Goal: Book appointment/travel/reservation

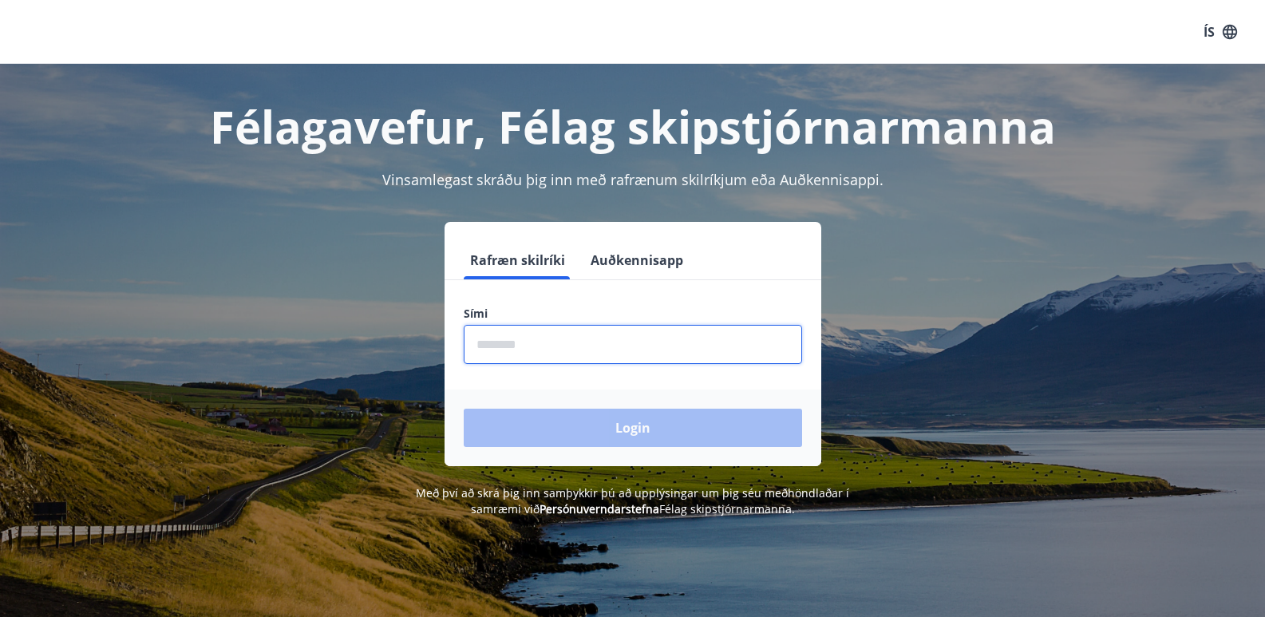
click at [476, 343] on input "phone" at bounding box center [633, 344] width 338 height 39
type input "********"
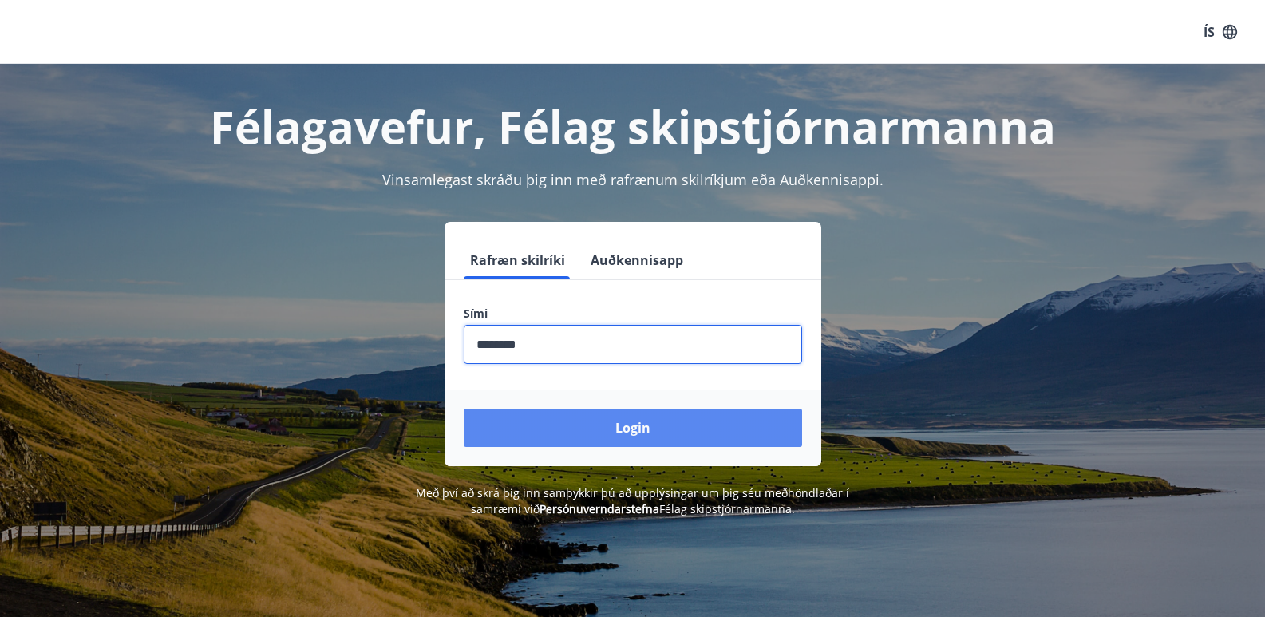
click at [601, 424] on button "Login" at bounding box center [633, 427] width 338 height 38
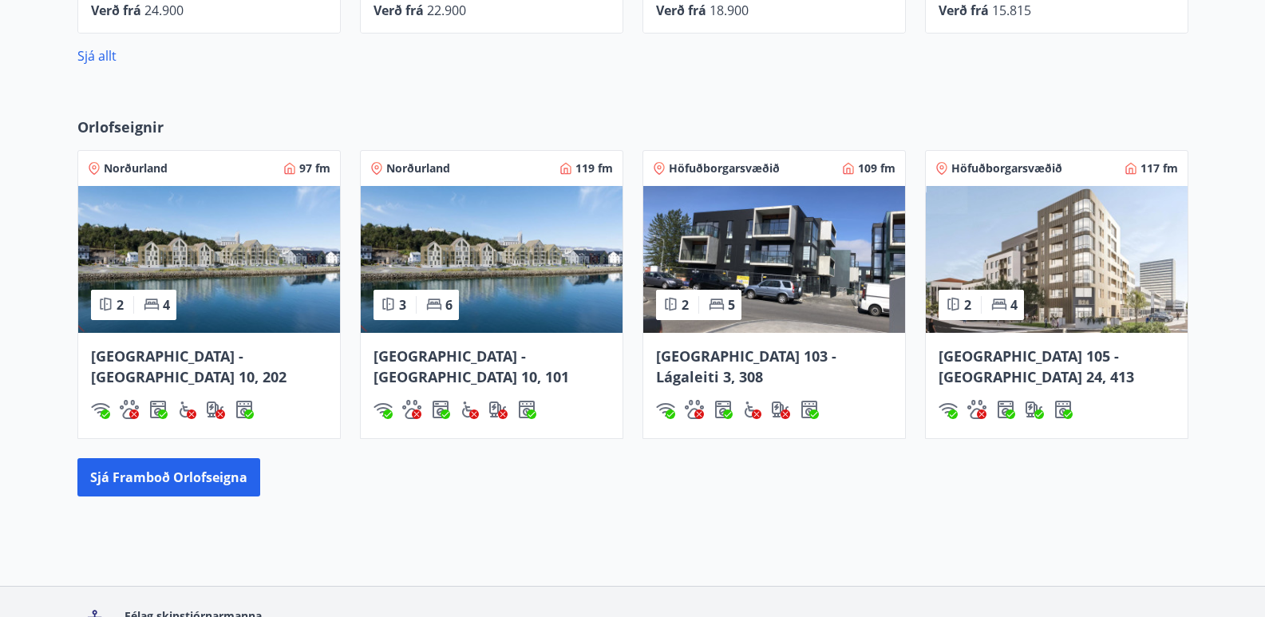
scroll to position [957, 0]
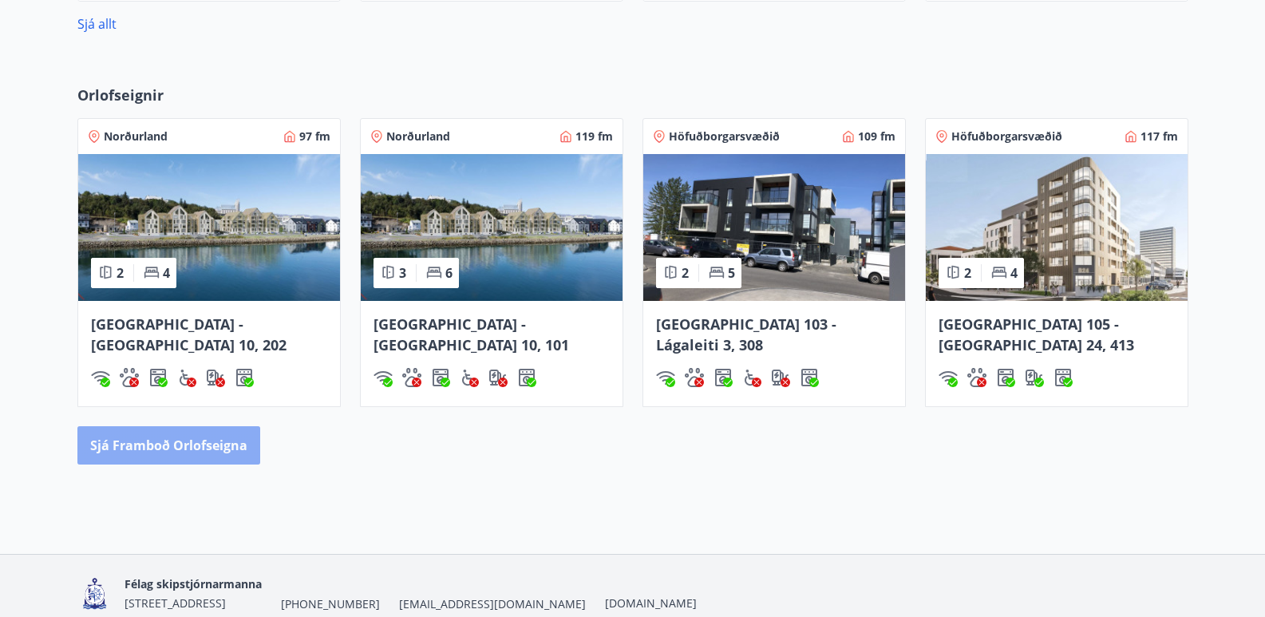
click at [180, 432] on button "Sjá framboð orlofseigna" at bounding box center [168, 445] width 183 height 38
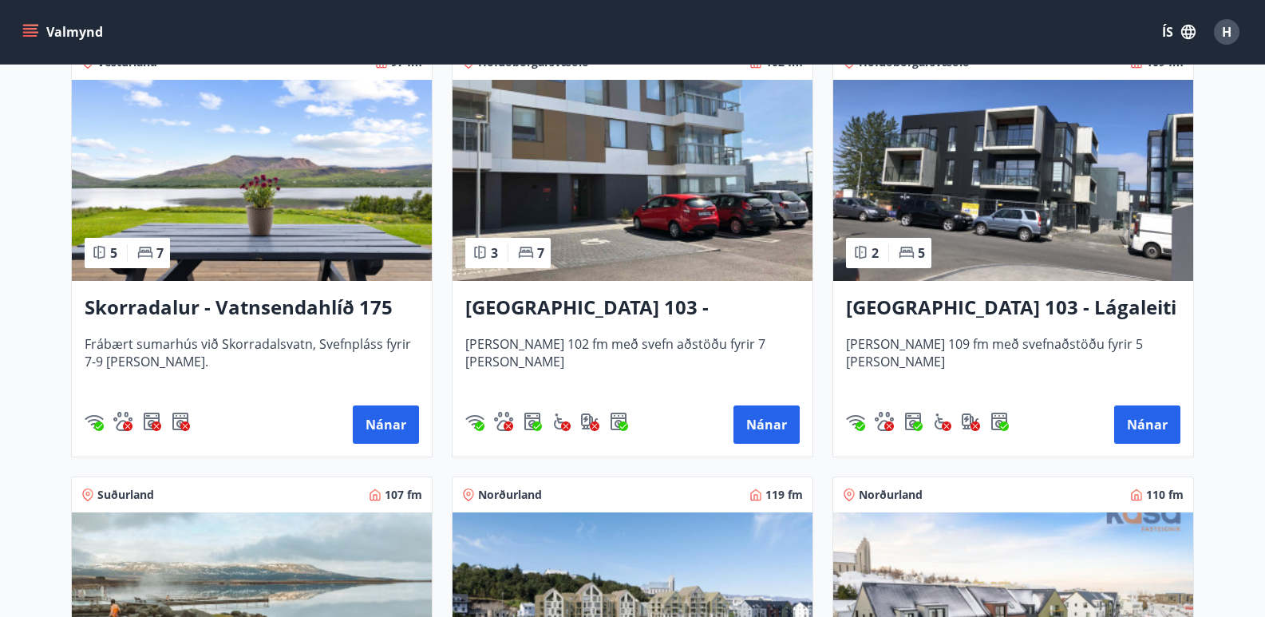
scroll to position [1068, 0]
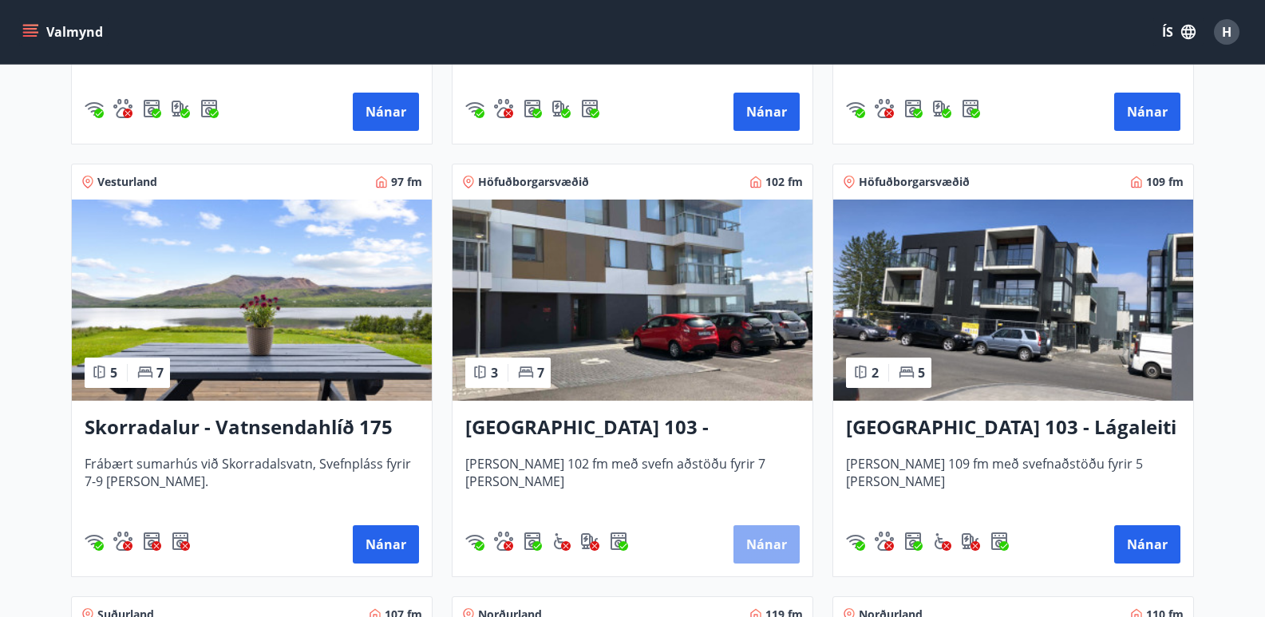
click at [781, 546] on button "Nánar" at bounding box center [766, 544] width 66 height 38
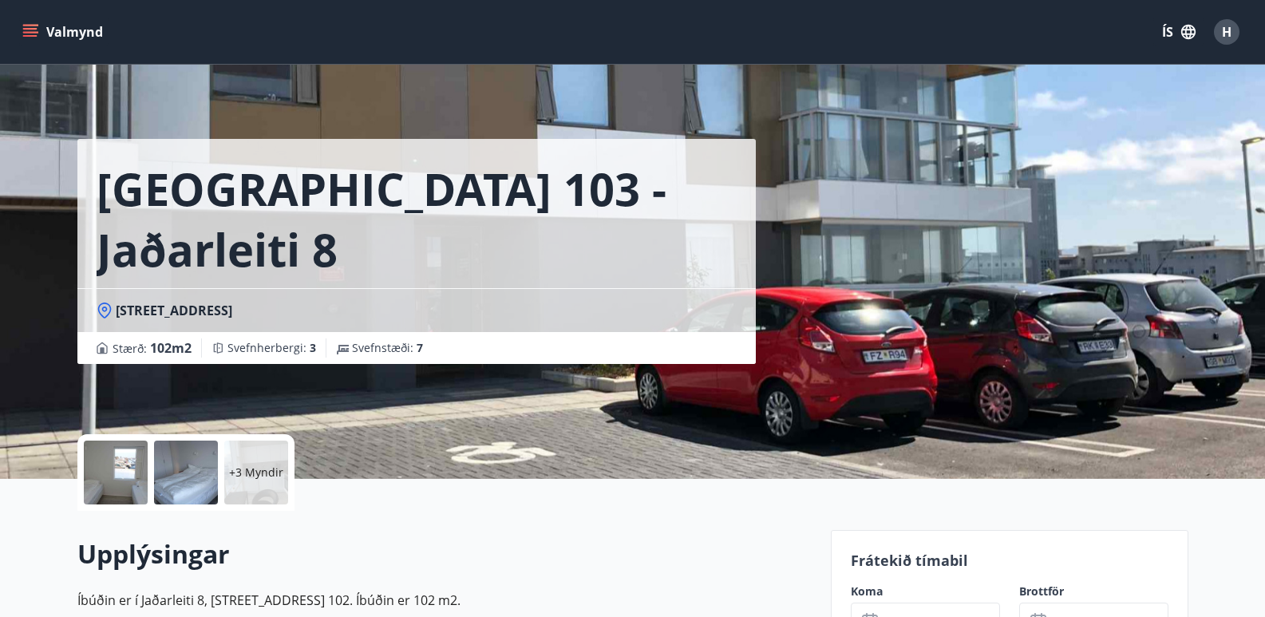
click at [120, 481] on div at bounding box center [116, 472] width 64 height 64
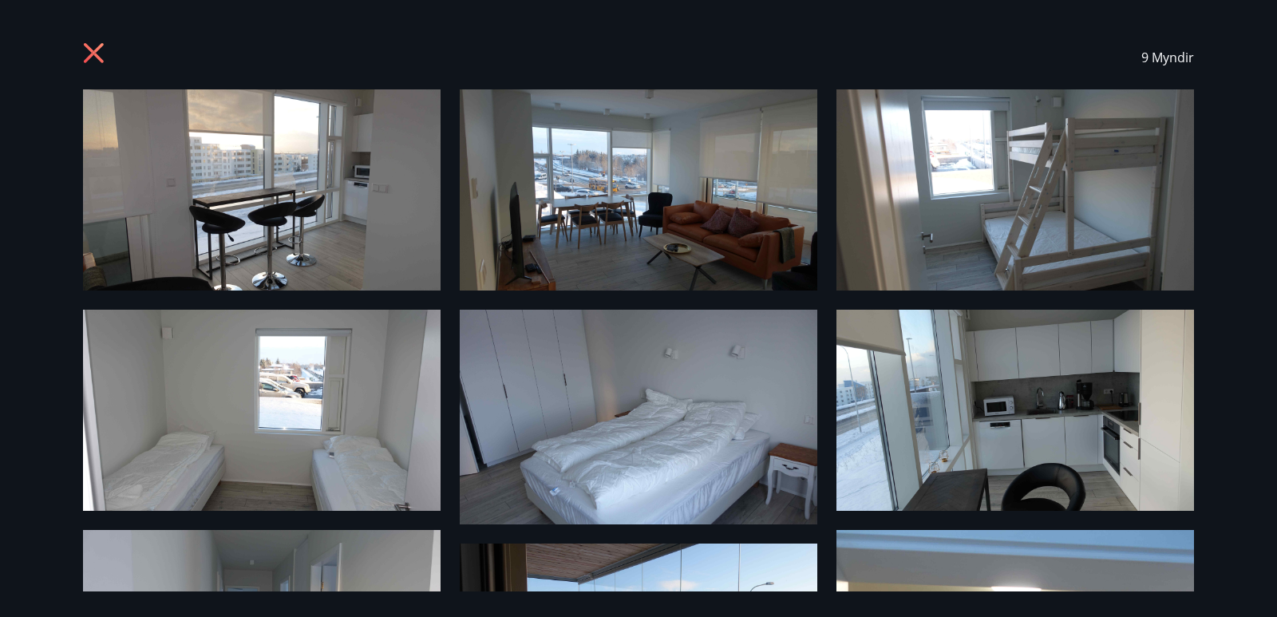
click at [1217, 251] on div "9 Myndir" at bounding box center [638, 308] width 1277 height 617
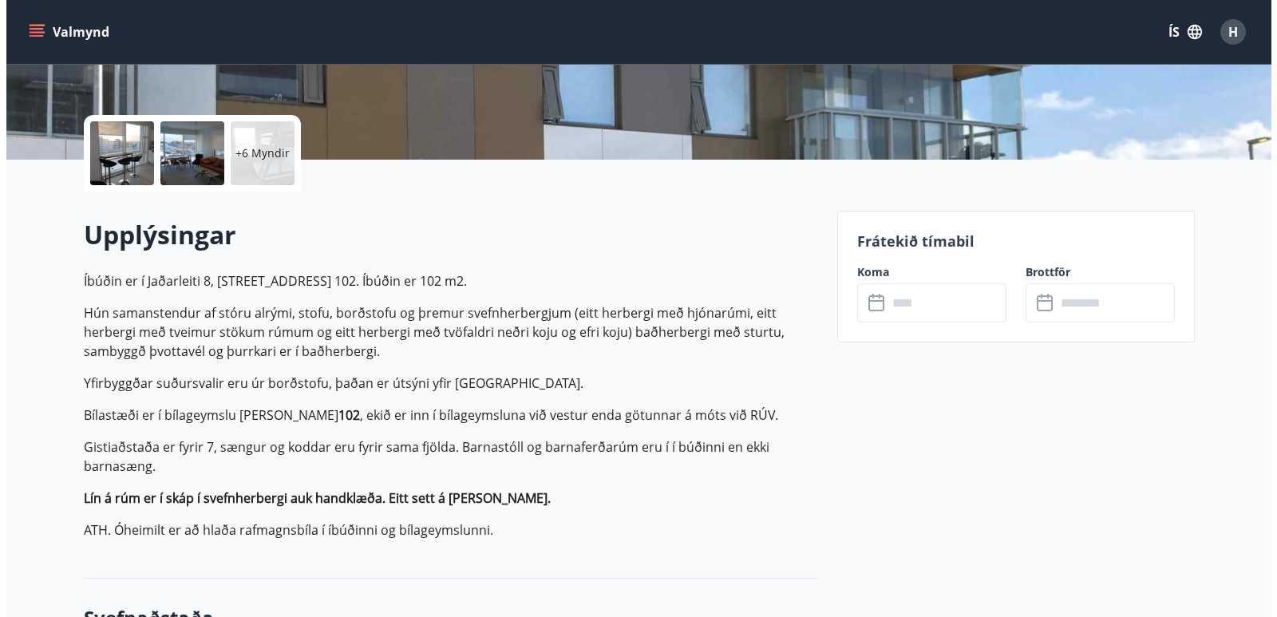
scroll to position [287, 0]
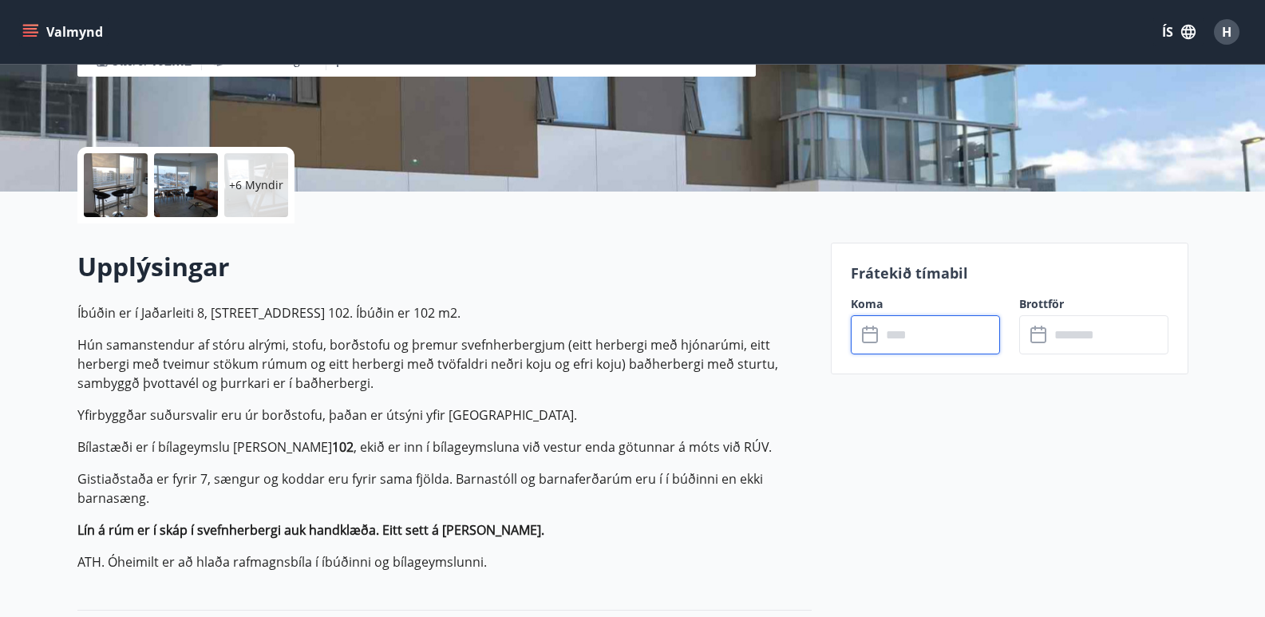
click at [904, 337] on input "text" at bounding box center [940, 334] width 119 height 39
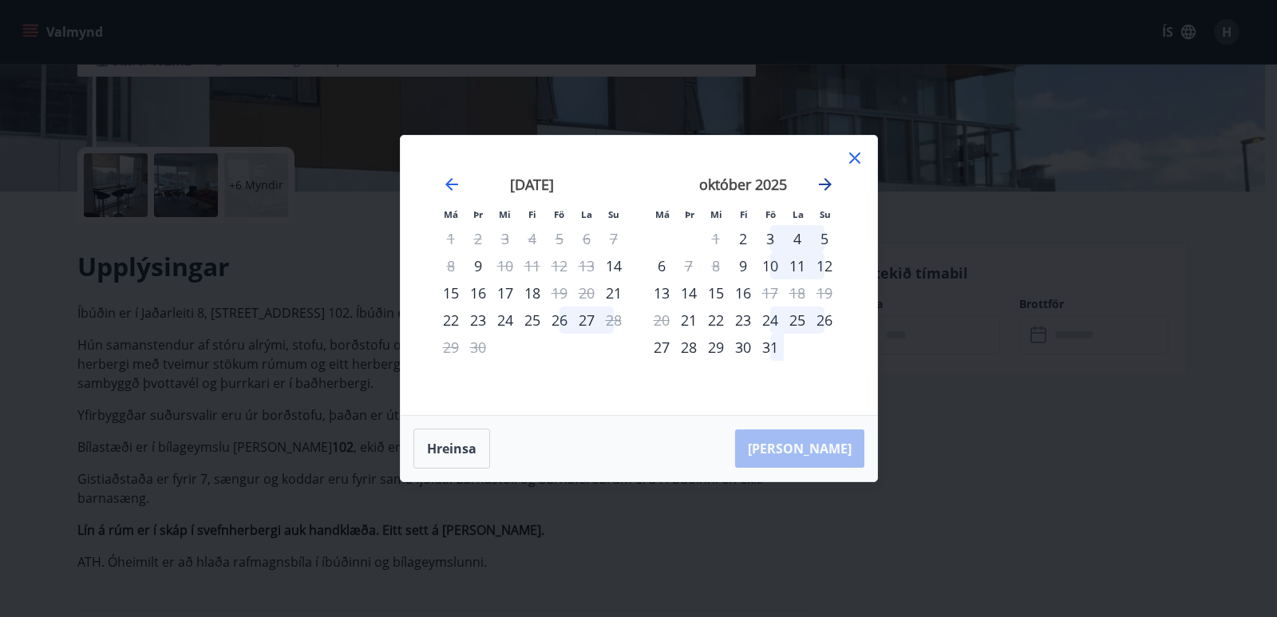
click at [825, 187] on icon "Move forward to switch to the next month." at bounding box center [824, 184] width 19 height 19
click at [770, 263] on div "7" at bounding box center [769, 265] width 27 height 27
click at [823, 261] on div "9" at bounding box center [824, 265] width 27 height 27
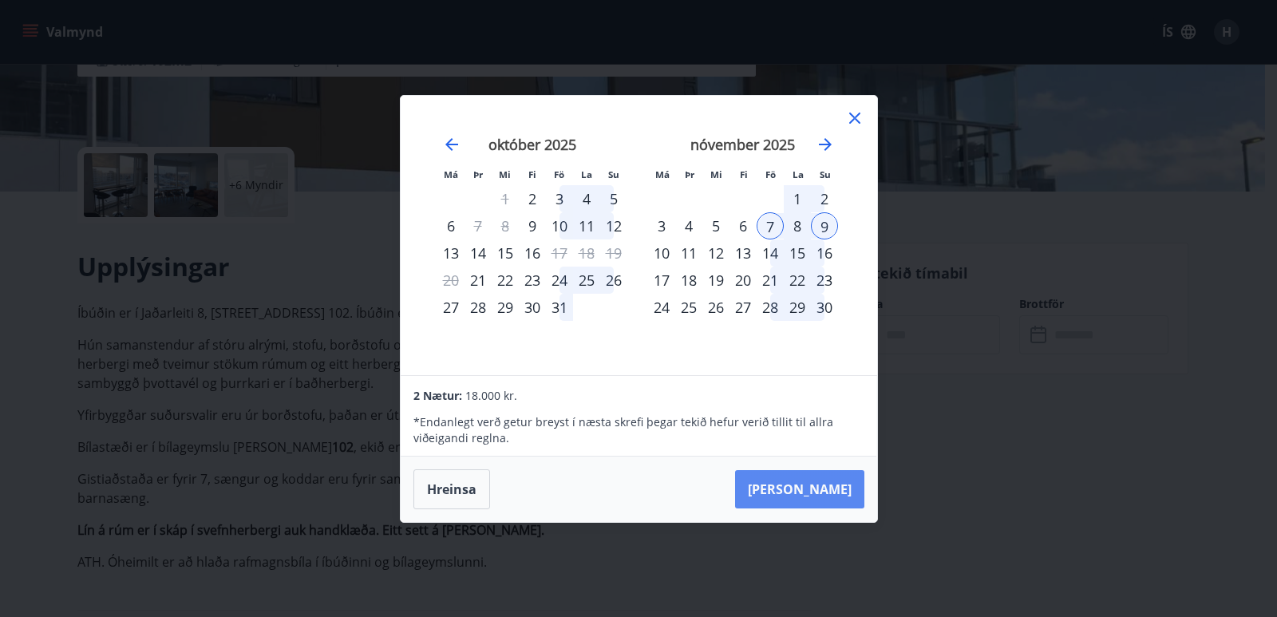
click at [816, 488] on button "Taka Frá" at bounding box center [799, 489] width 129 height 38
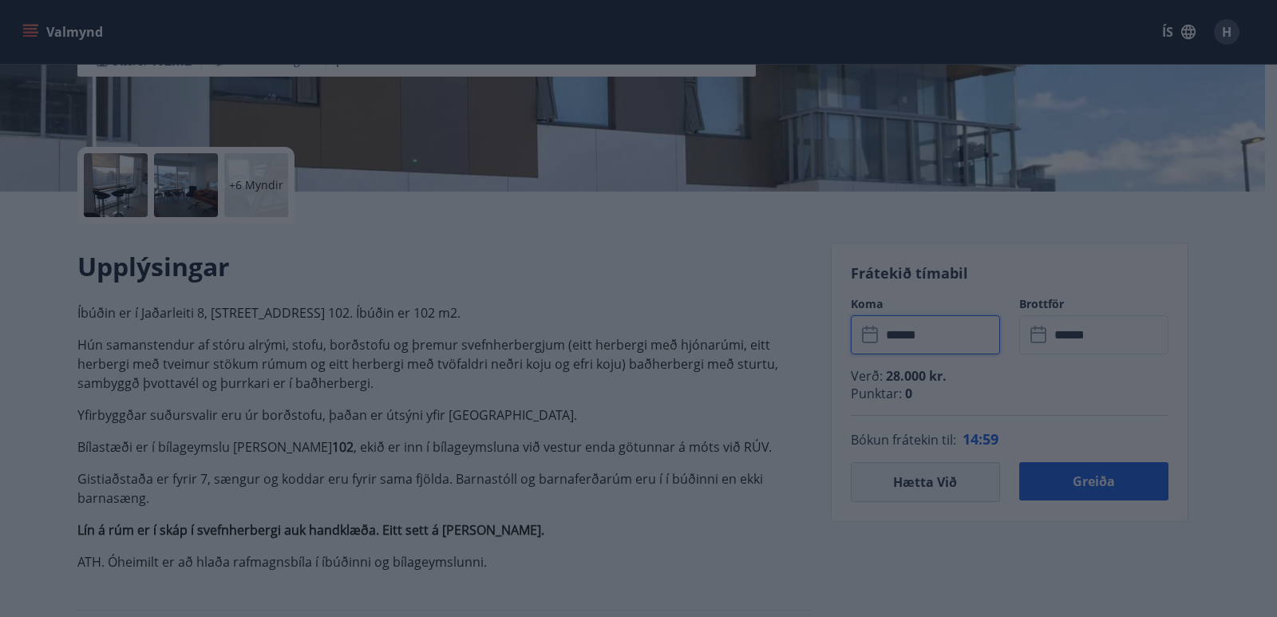
type input "******"
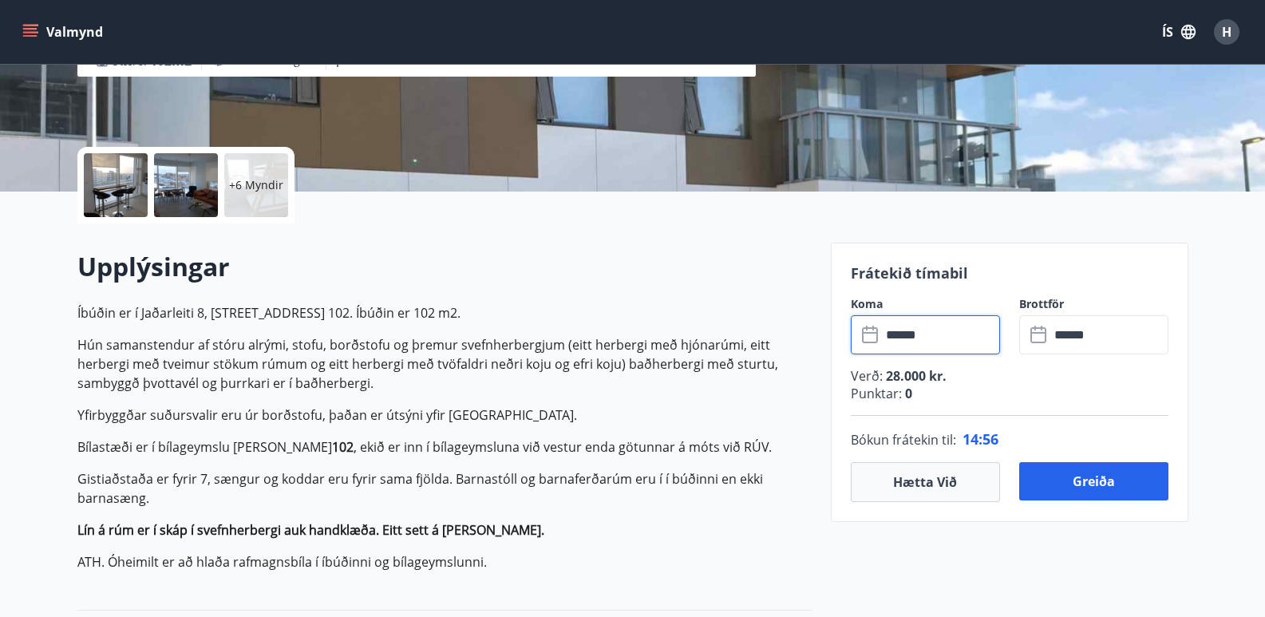
click at [210, 183] on div at bounding box center [186, 185] width 64 height 64
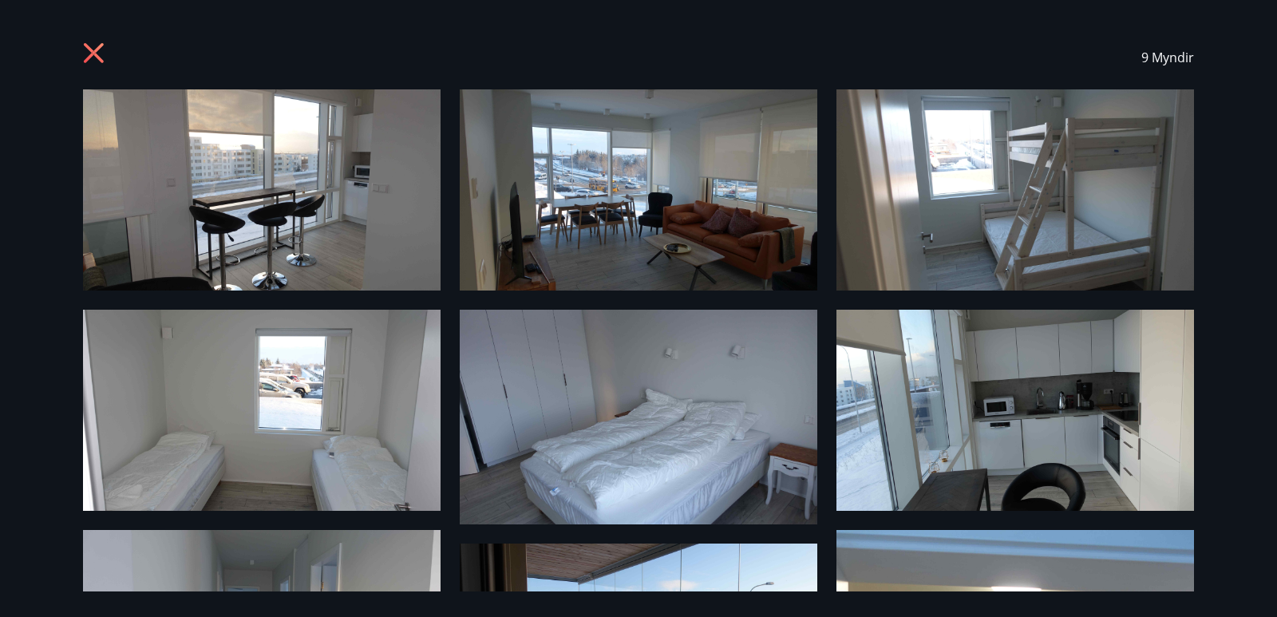
drag, startPoint x: 1212, startPoint y: 190, endPoint x: 1260, endPoint y: 303, distance: 123.0
click at [1260, 303] on div "9 Myndir" at bounding box center [638, 308] width 1277 height 617
click at [1156, 149] on img at bounding box center [1014, 189] width 357 height 201
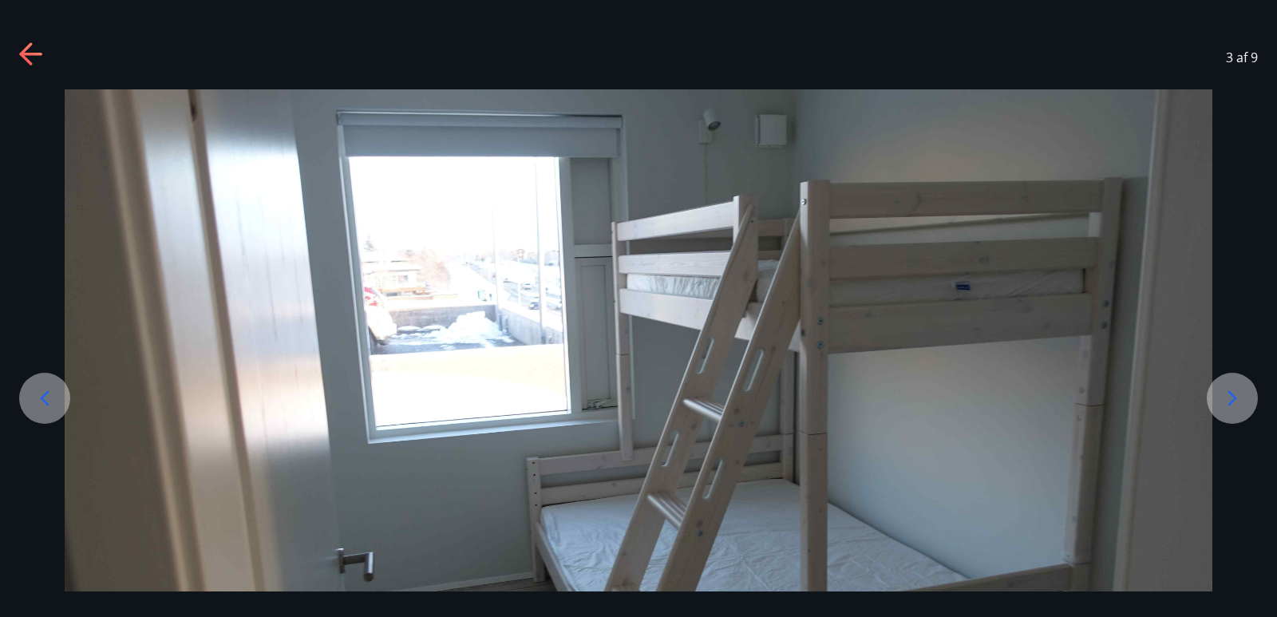
click at [1231, 406] on icon at bounding box center [1232, 398] width 26 height 26
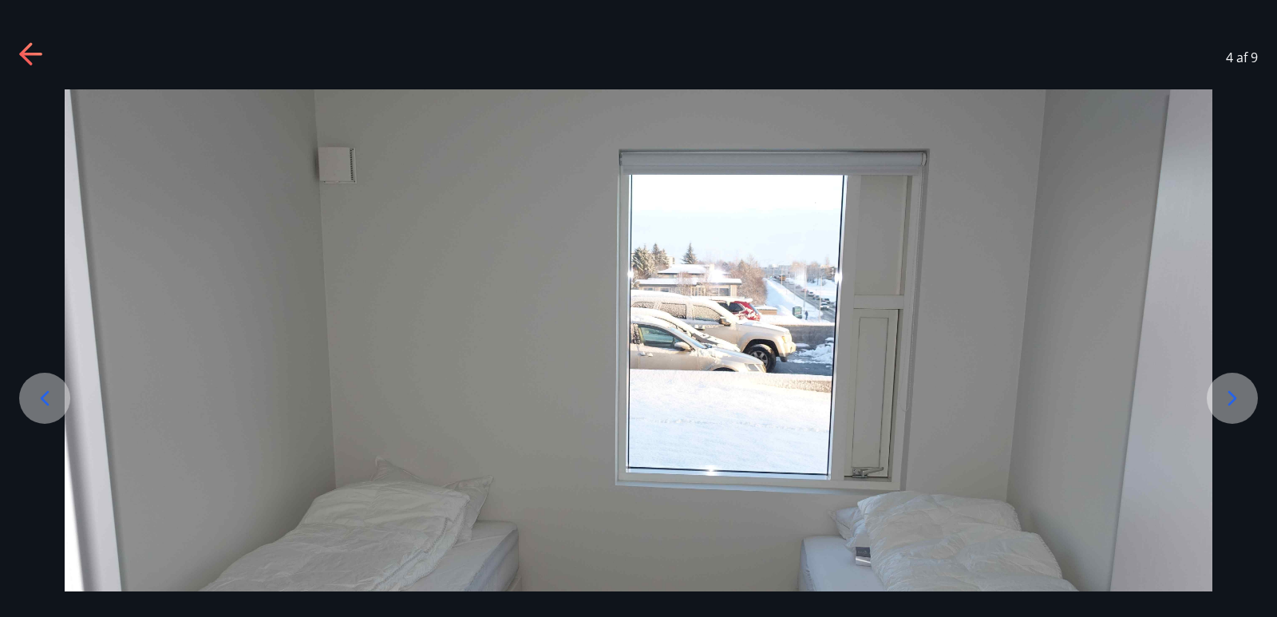
click at [1231, 406] on icon at bounding box center [1232, 398] width 26 height 26
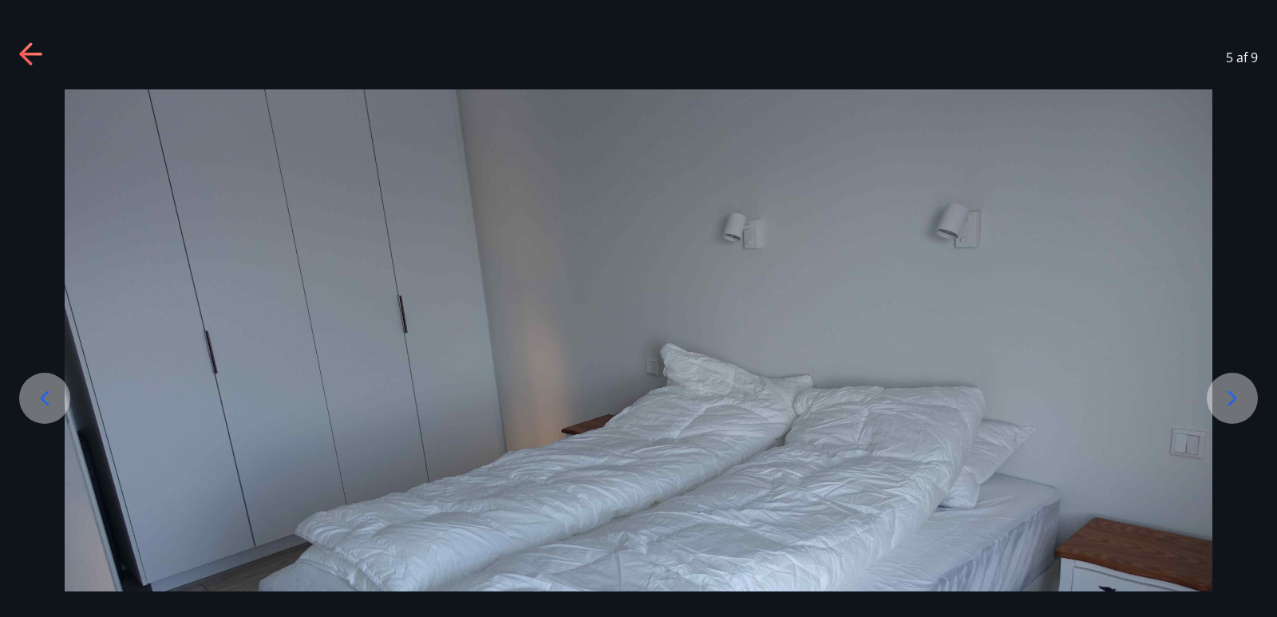
click at [1231, 406] on icon at bounding box center [1232, 398] width 26 height 26
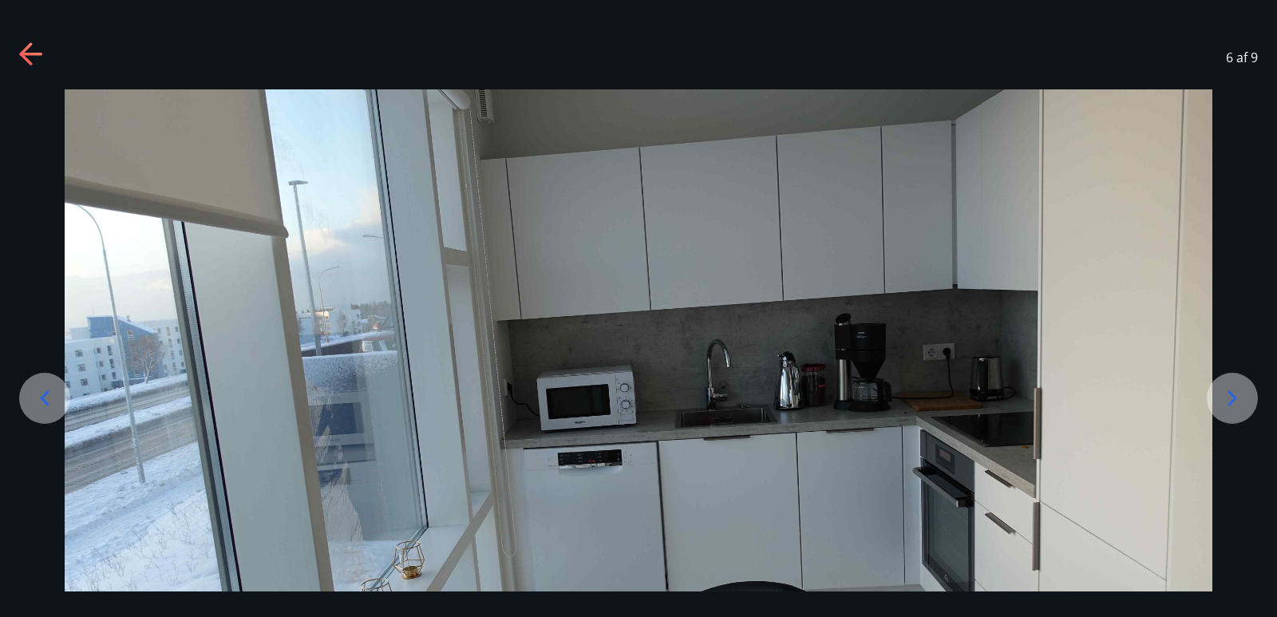
click at [1231, 406] on icon at bounding box center [1232, 398] width 26 height 26
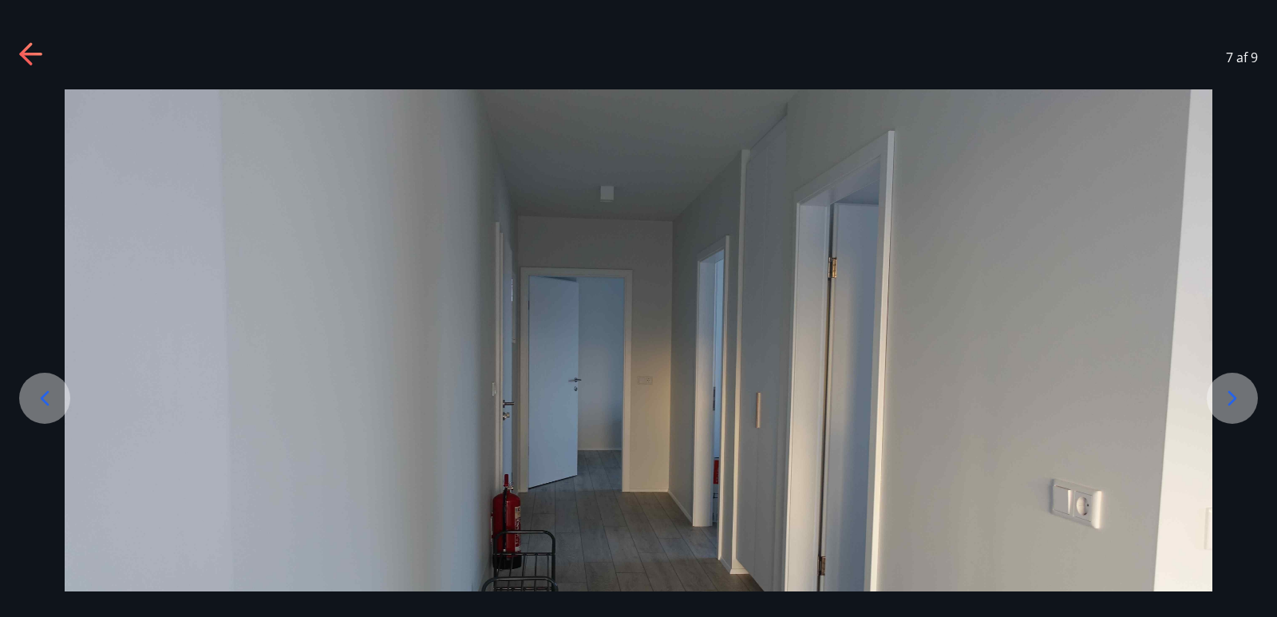
click at [1231, 406] on icon at bounding box center [1232, 398] width 26 height 26
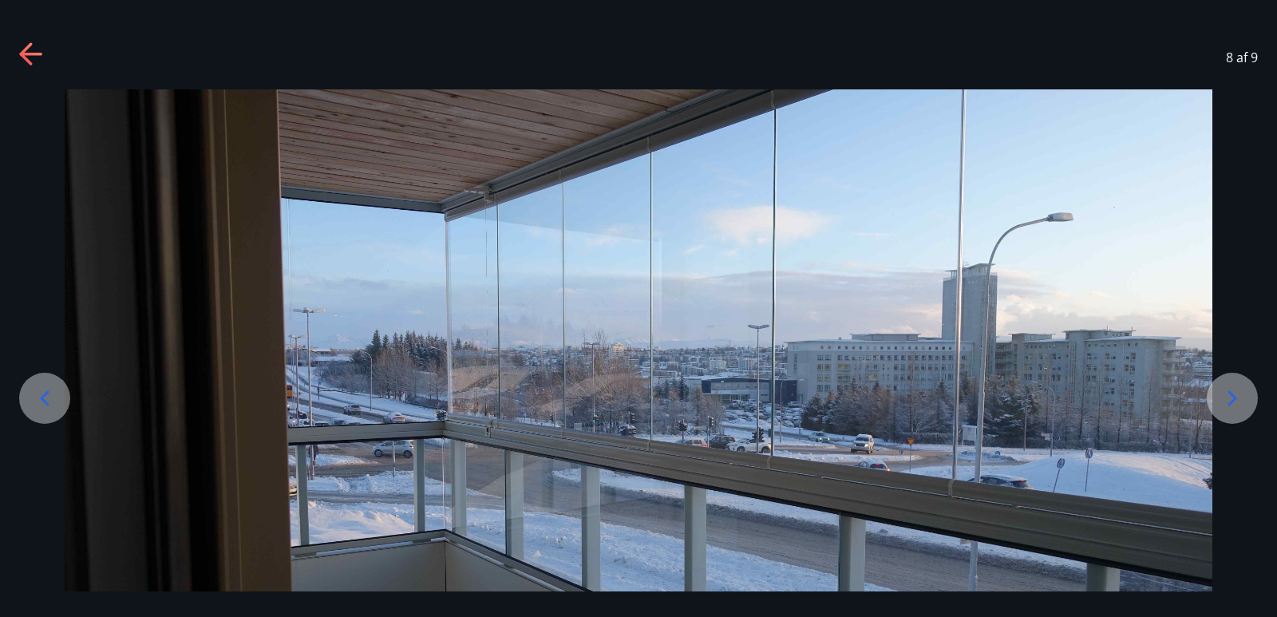
click at [1231, 406] on icon at bounding box center [1232, 398] width 26 height 26
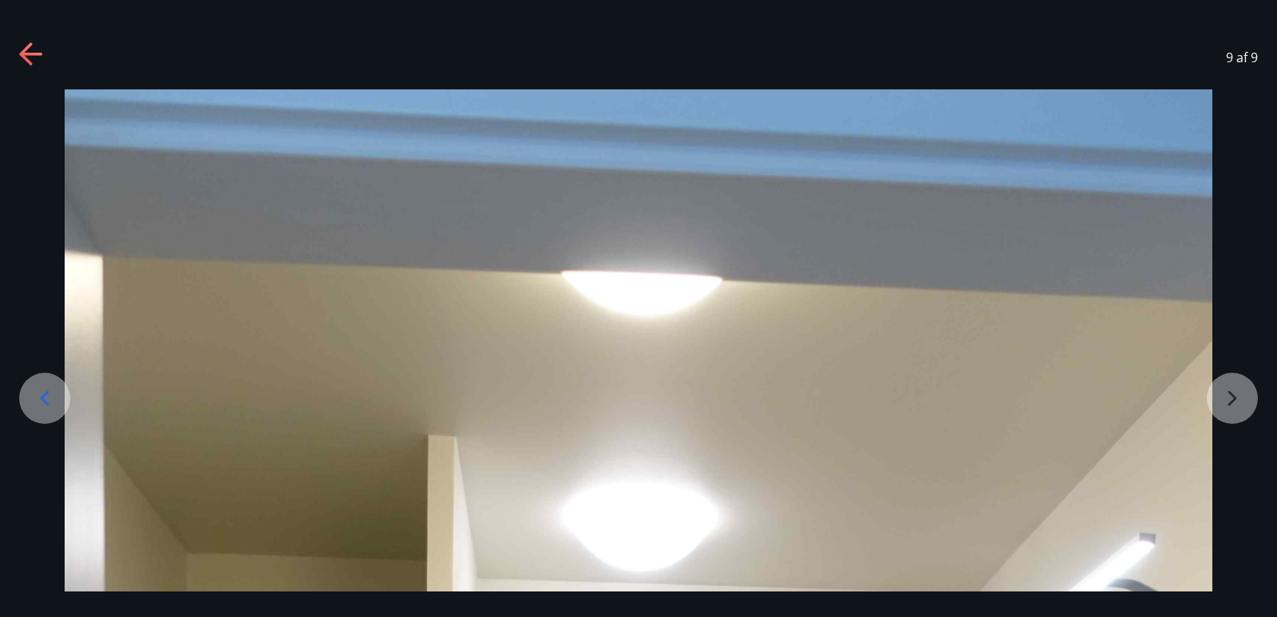
drag, startPoint x: 1276, startPoint y: 323, endPoint x: 1276, endPoint y: 350, distance: 27.1
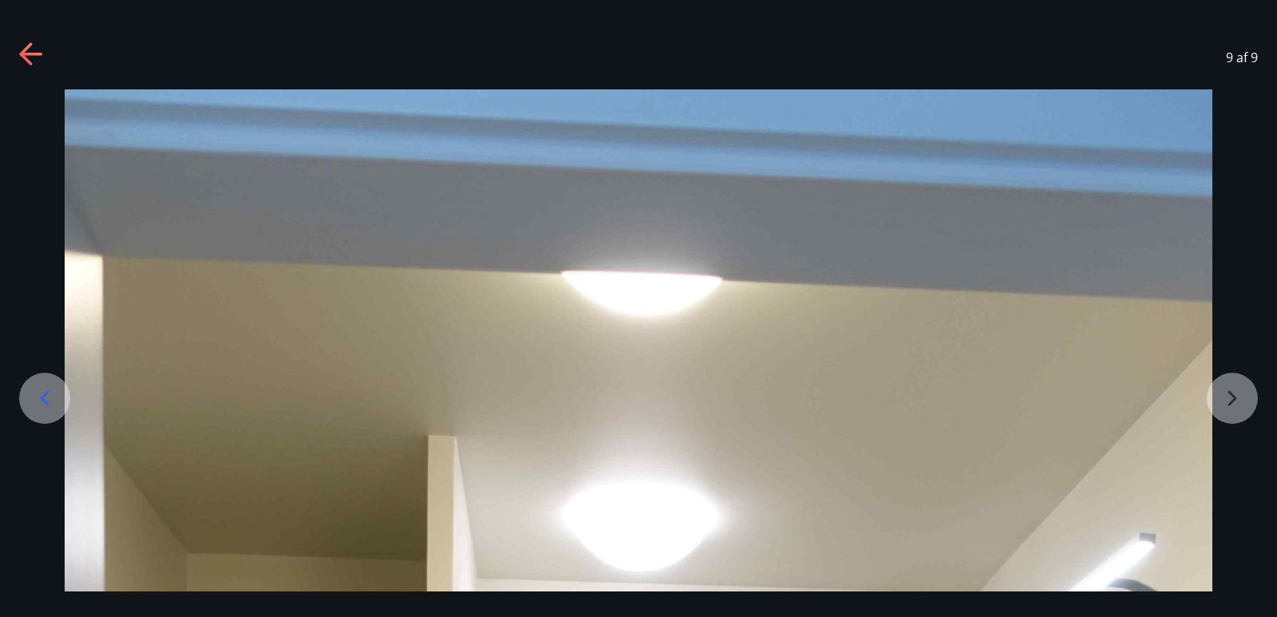
click at [23, 37] on div "9 af 9" at bounding box center [638, 58] width 1277 height 64
click at [29, 58] on icon at bounding box center [32, 55] width 26 height 26
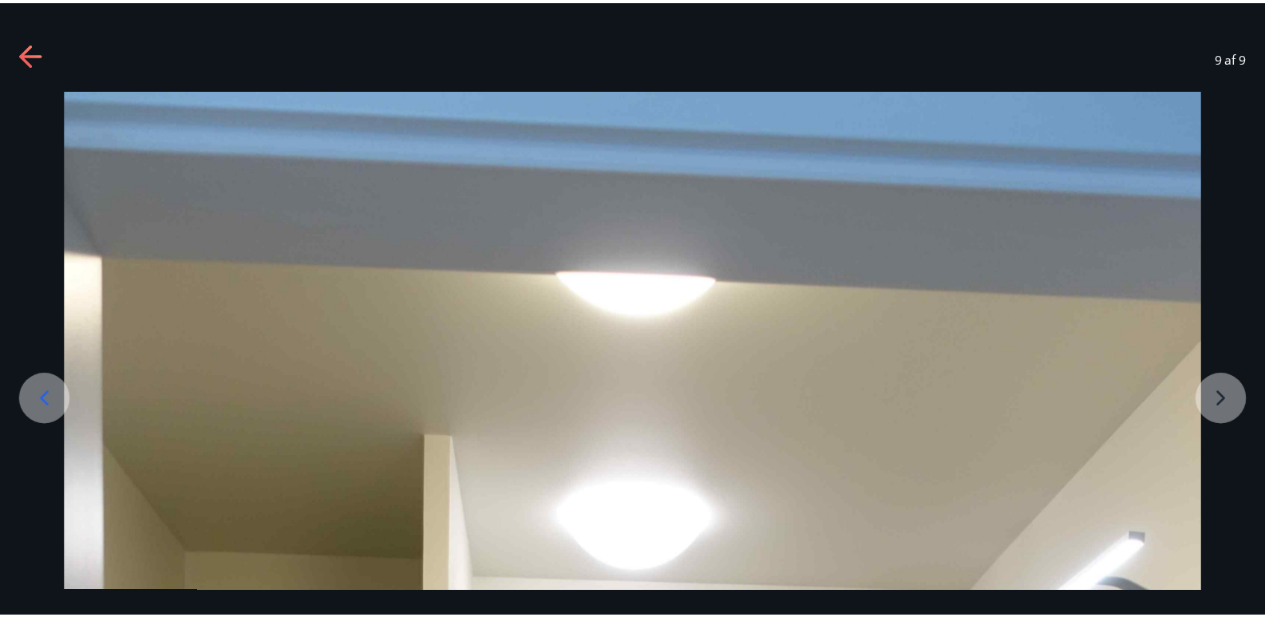
scroll to position [64, 0]
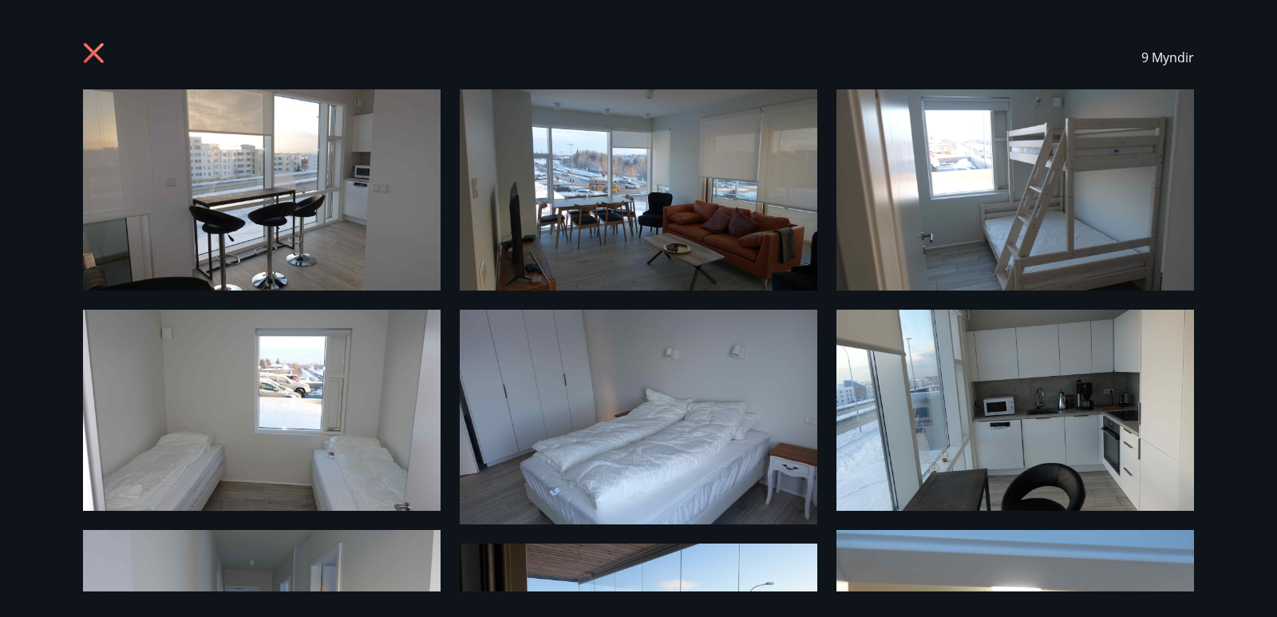
click at [90, 52] on icon at bounding box center [96, 55] width 26 height 26
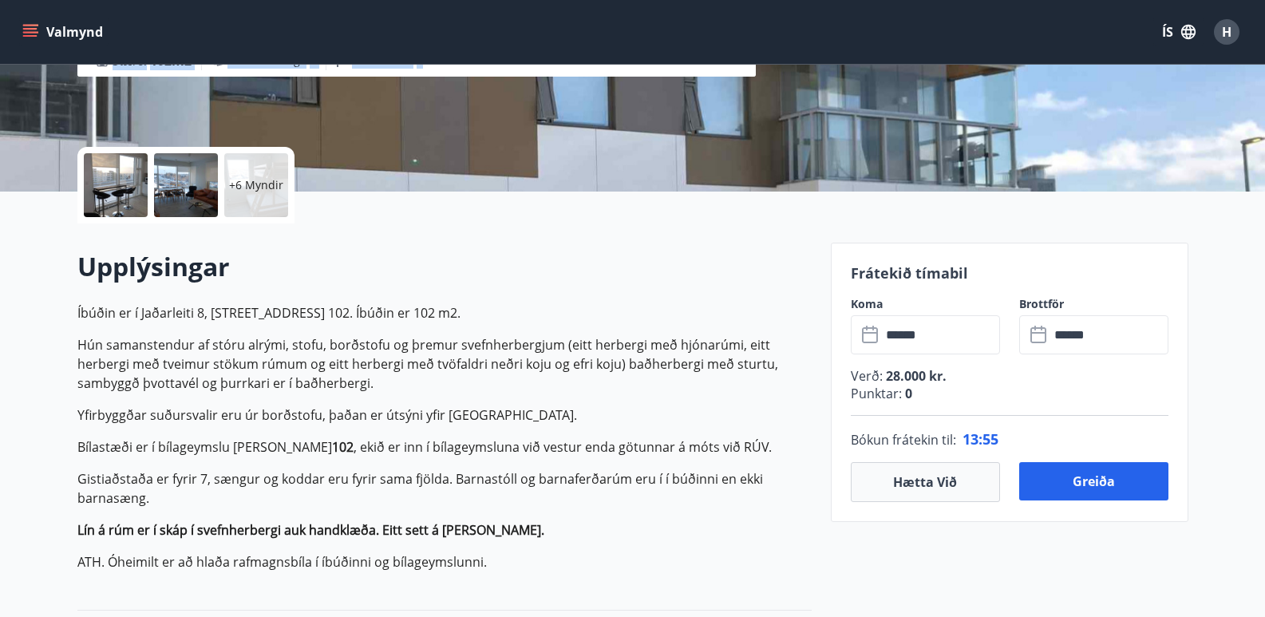
drag, startPoint x: 1261, startPoint y: 160, endPoint x: 1276, endPoint y: 268, distance: 109.5
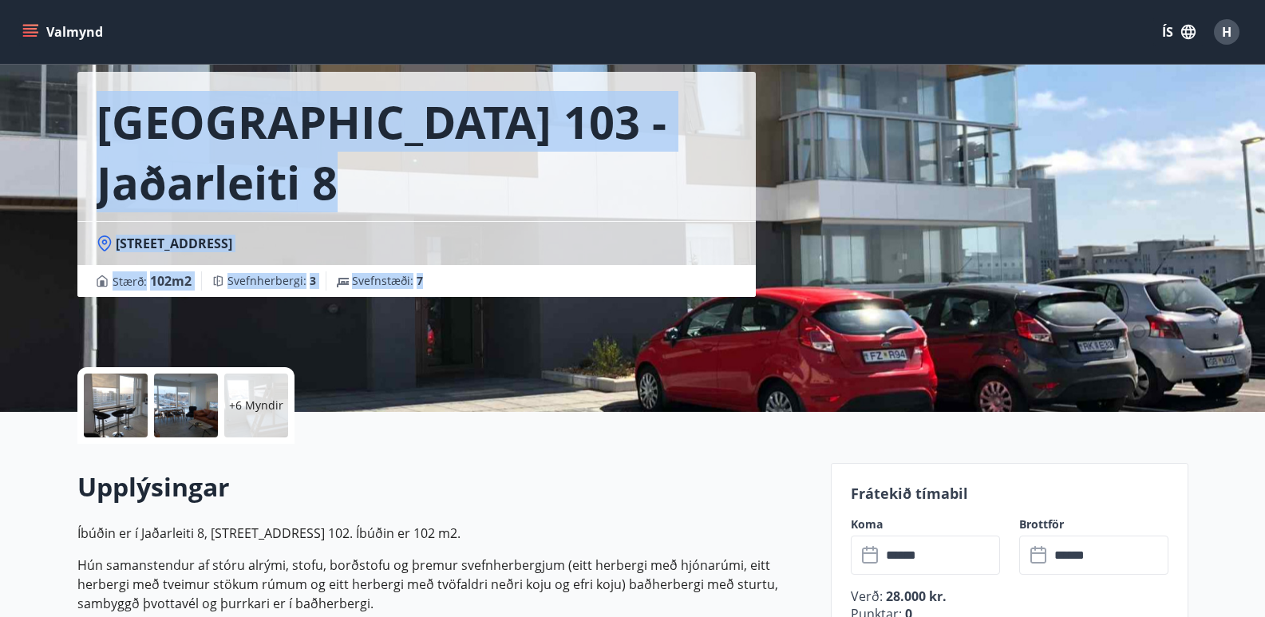
scroll to position [0, 0]
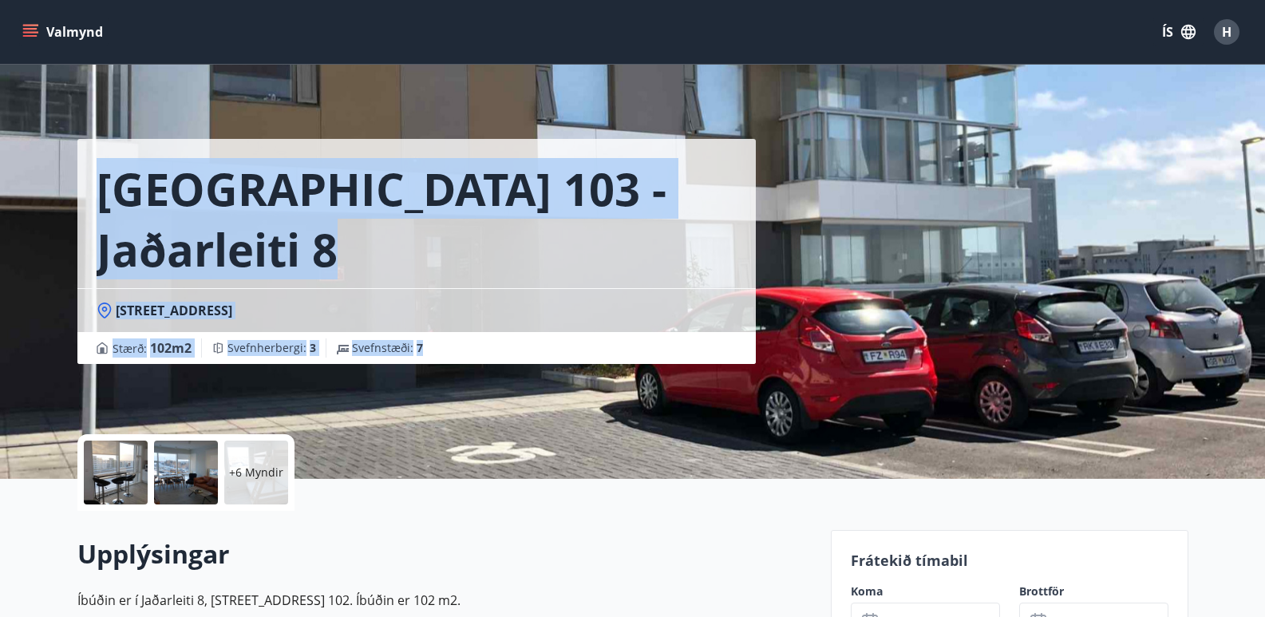
click at [1115, 161] on div "Reykjavík 103 - Jaðarleiti 8 Jaðarleiti 8 - 103 Reykjavík Stærð : 102 m2 Svefnh…" at bounding box center [632, 239] width 1111 height 479
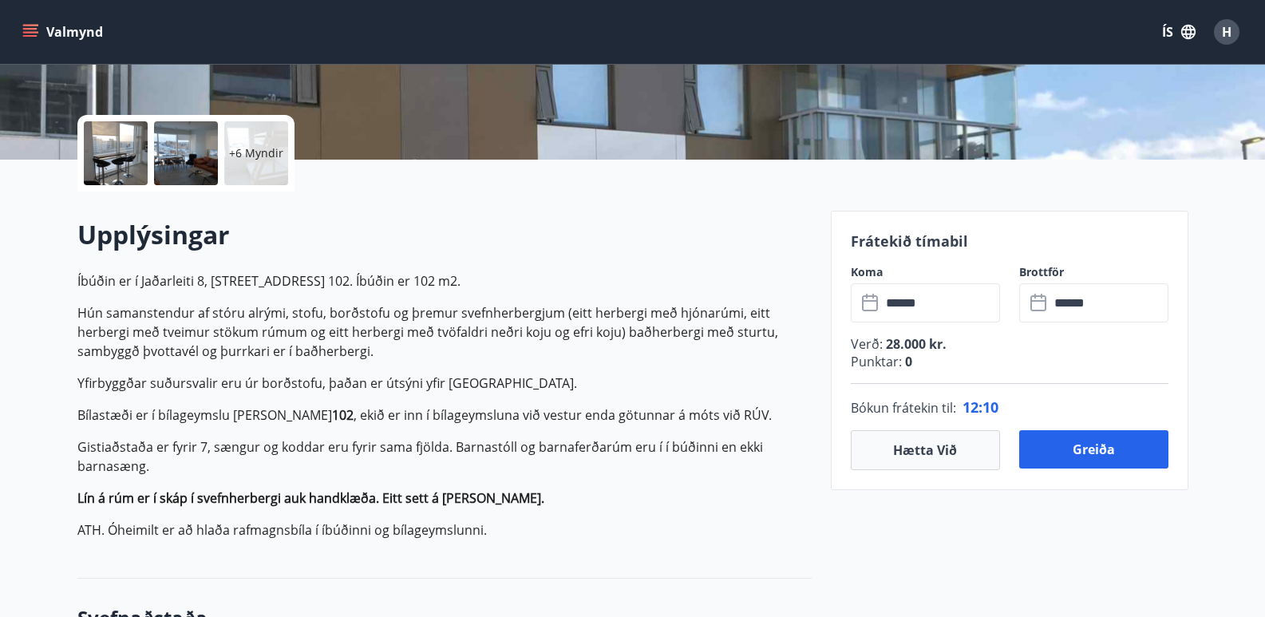
scroll to position [223, 0]
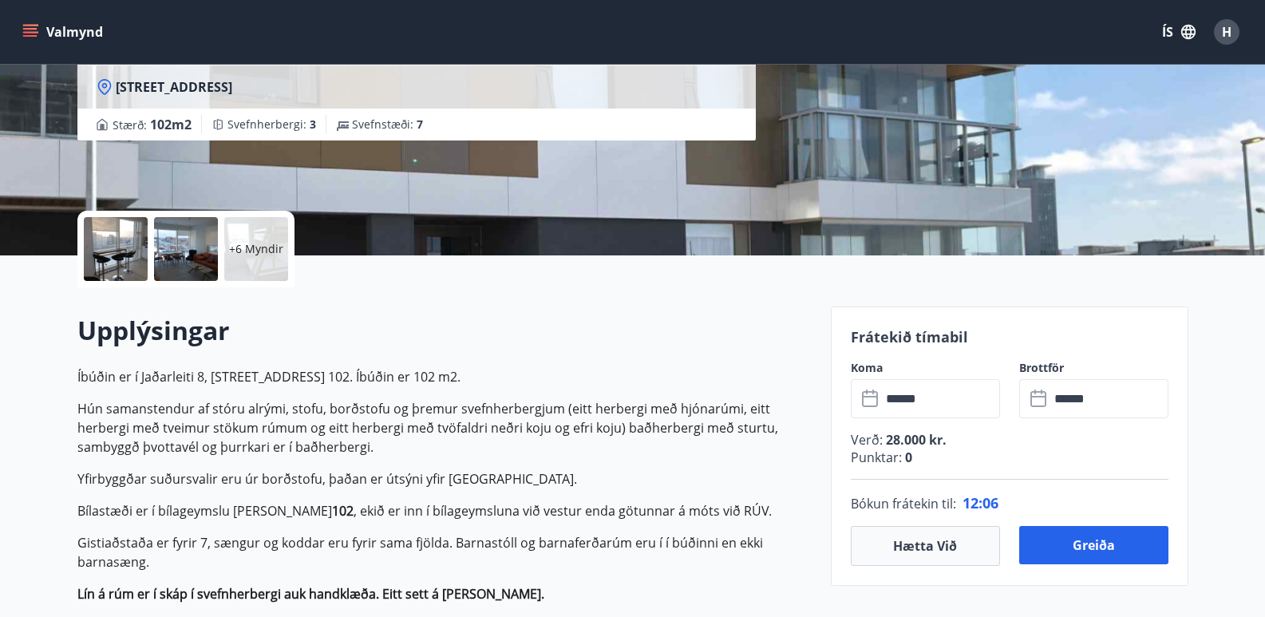
click at [106, 259] on div at bounding box center [116, 249] width 64 height 64
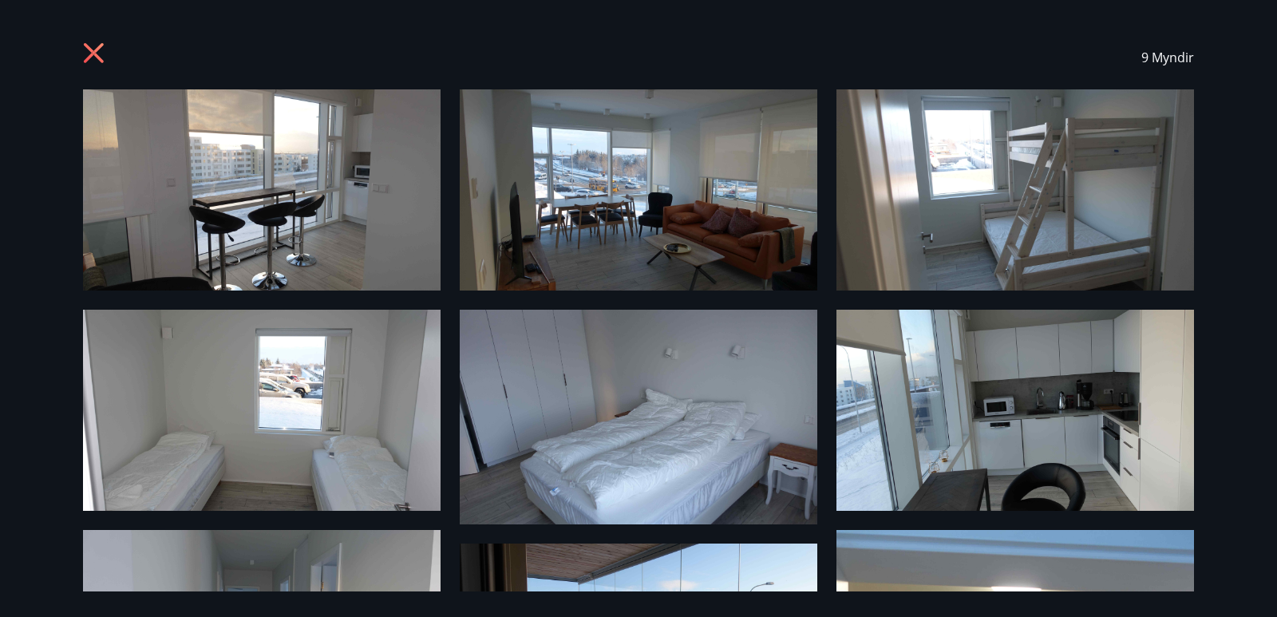
click at [1228, 338] on div "9 Myndir" at bounding box center [638, 308] width 1277 height 617
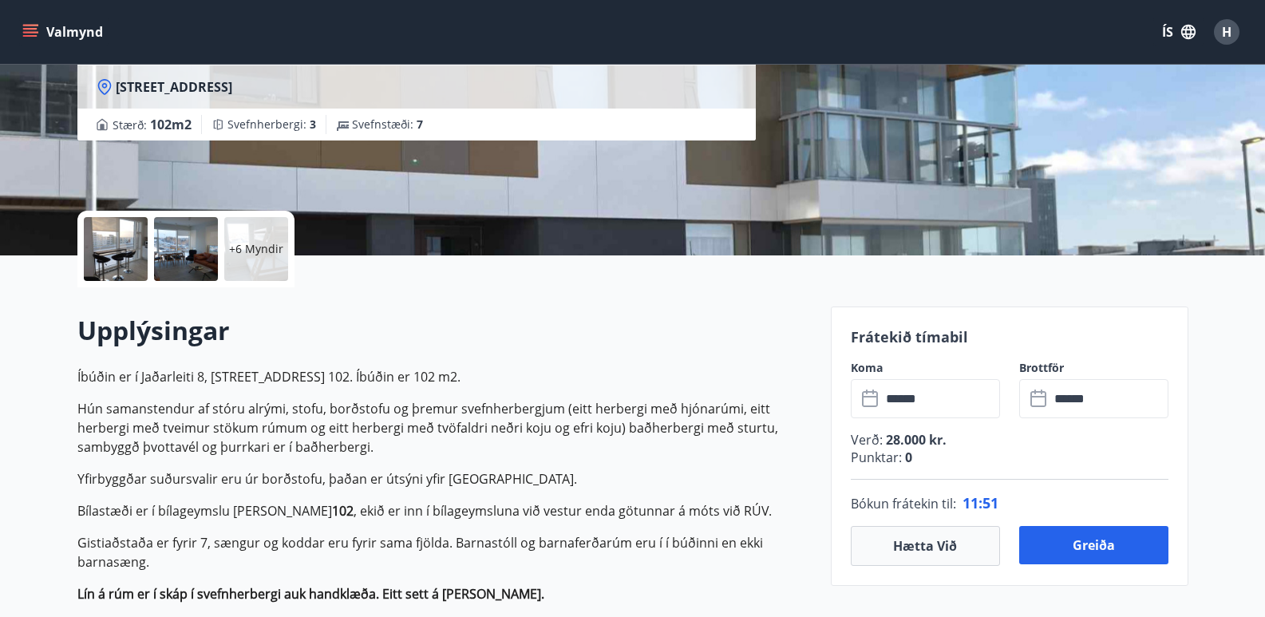
click at [275, 255] on p "+6 Myndir" at bounding box center [256, 249] width 54 height 16
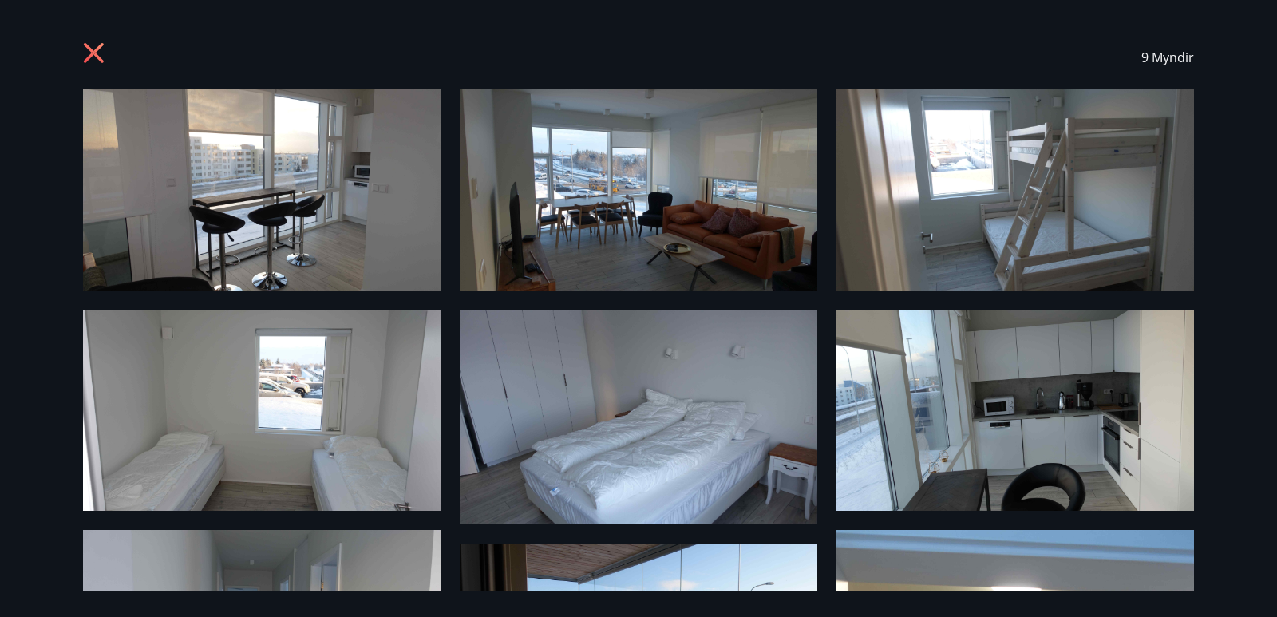
click at [1239, 289] on div "9 Myndir" at bounding box center [638, 308] width 1277 height 617
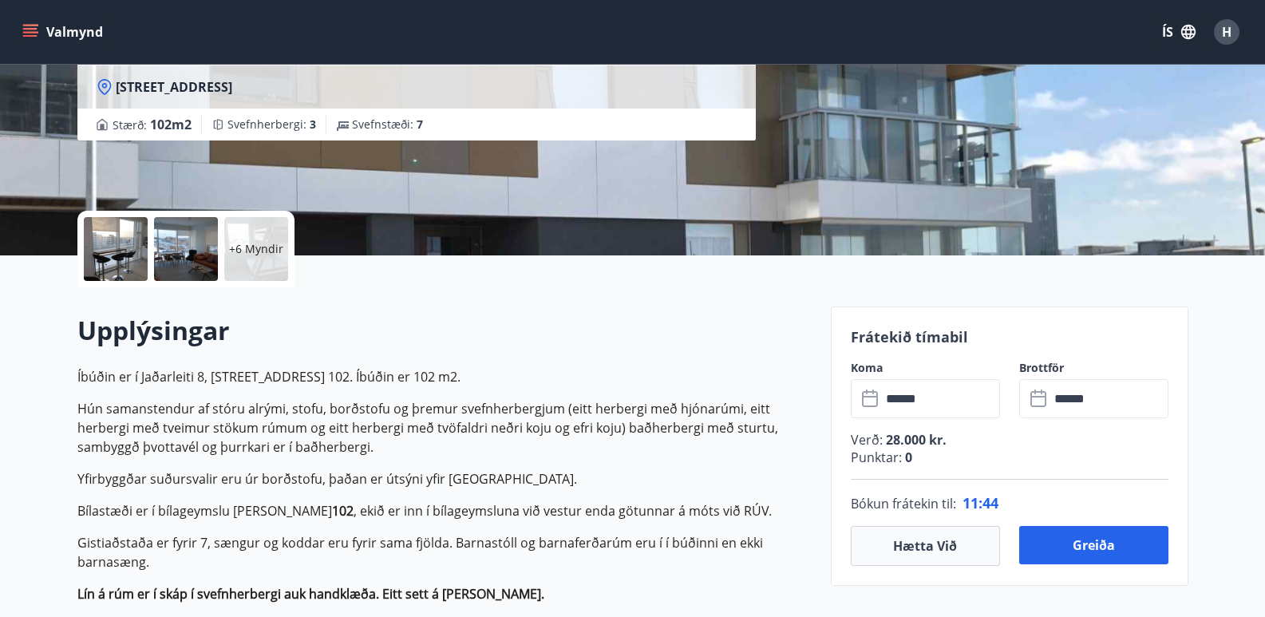
click at [250, 239] on div "+6 Myndir" at bounding box center [256, 249] width 64 height 64
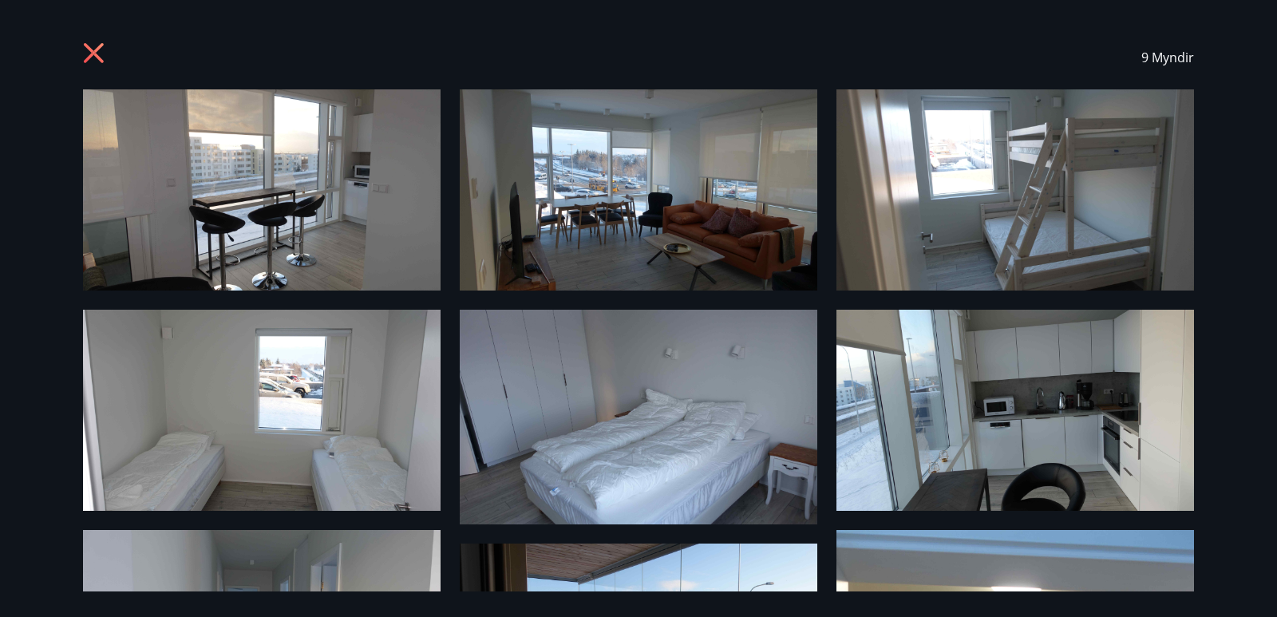
click at [300, 184] on img at bounding box center [261, 189] width 357 height 201
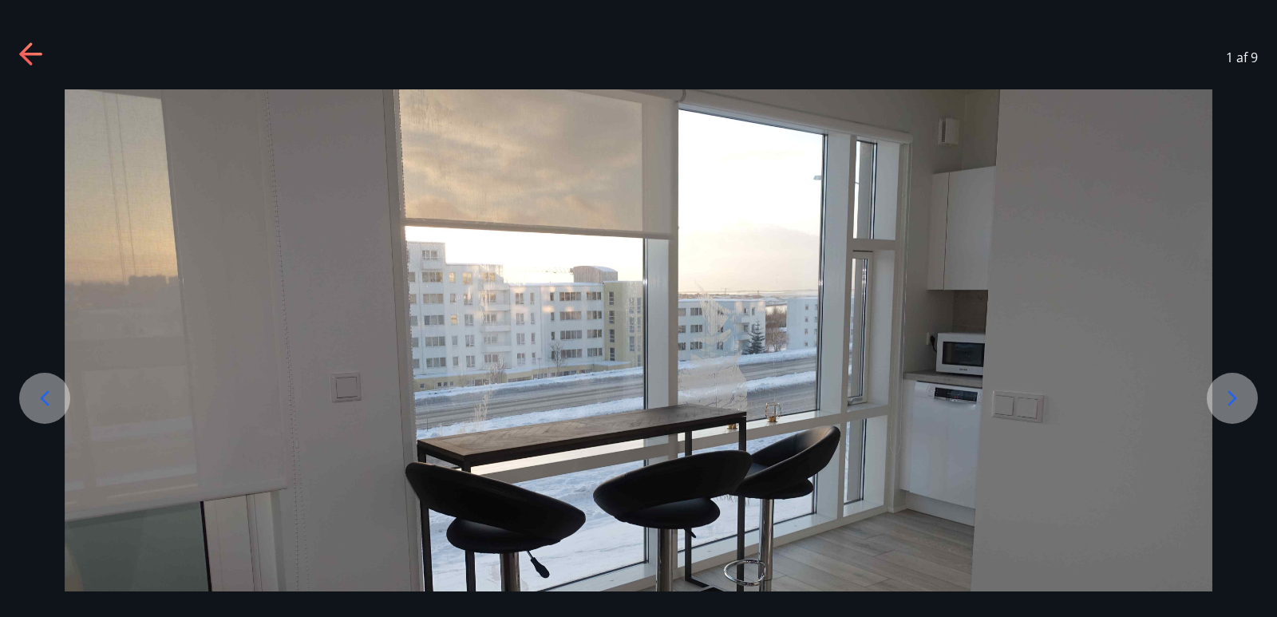
click at [1230, 397] on icon at bounding box center [1232, 398] width 26 height 26
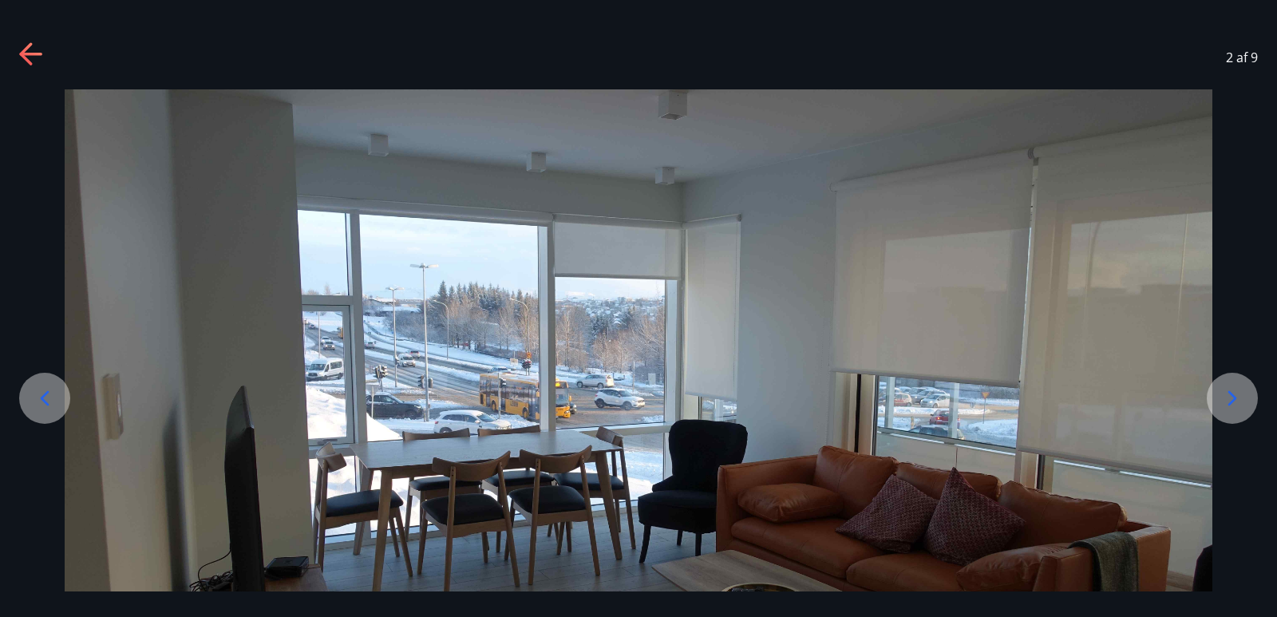
click at [1230, 397] on icon at bounding box center [1232, 398] width 26 height 26
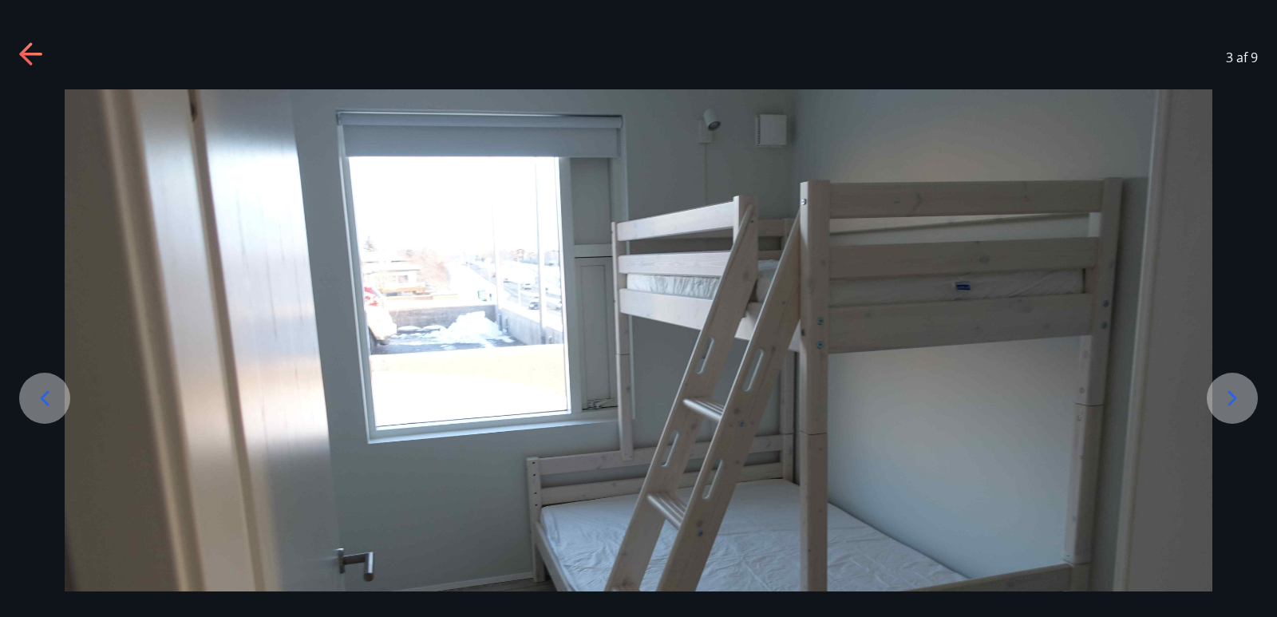
click at [1230, 397] on icon at bounding box center [1232, 398] width 26 height 26
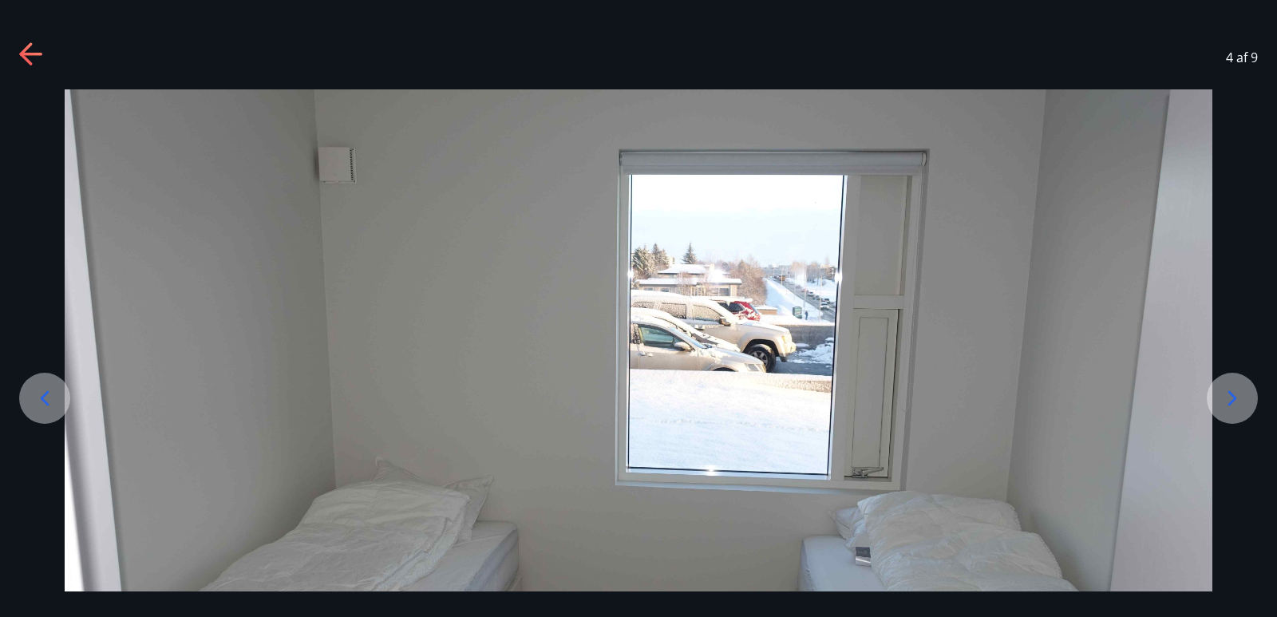
click at [1230, 397] on icon at bounding box center [1232, 398] width 26 height 26
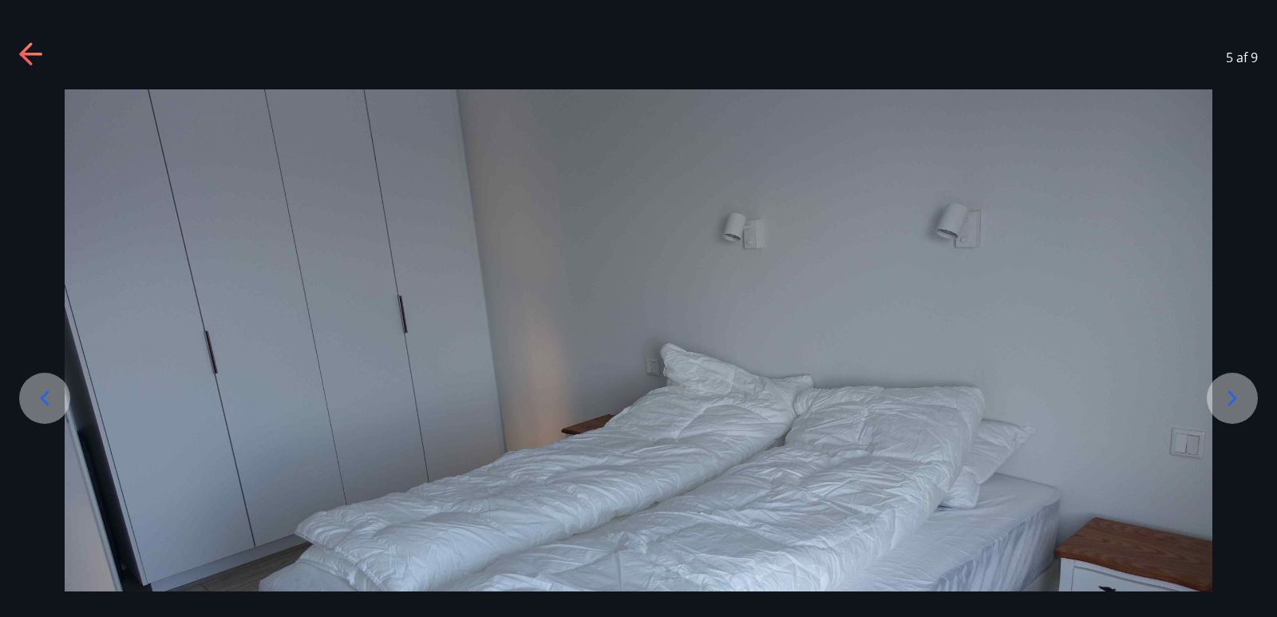
click at [1230, 397] on icon at bounding box center [1232, 398] width 26 height 26
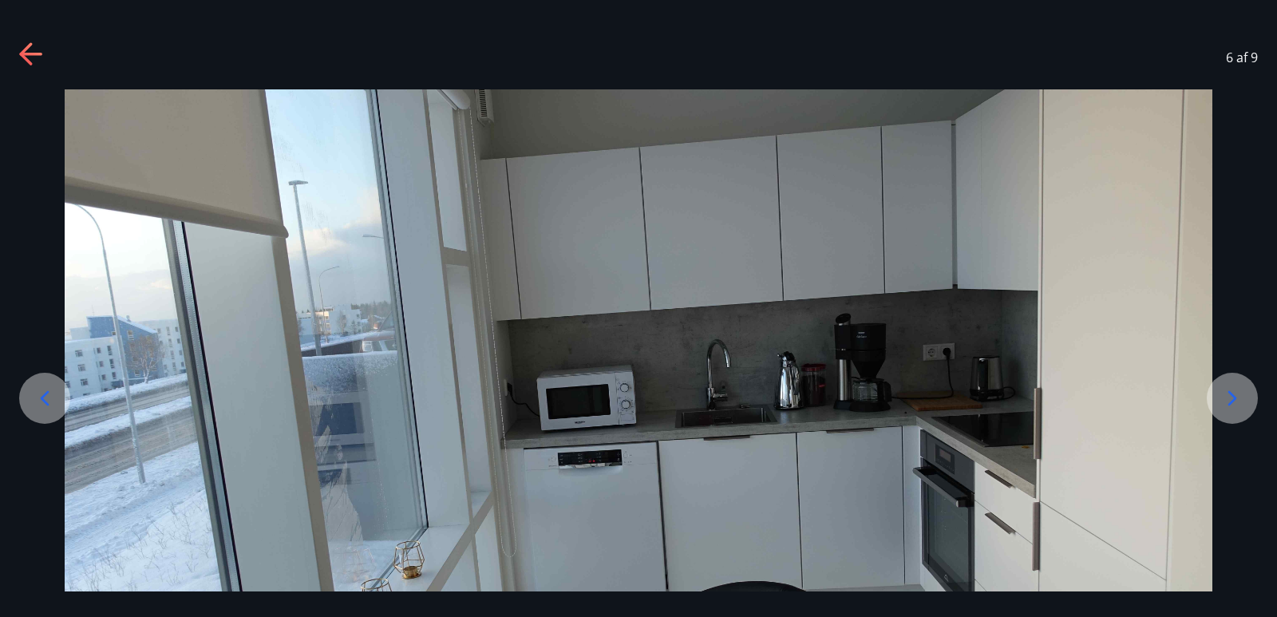
click at [1230, 397] on icon at bounding box center [1232, 398] width 26 height 26
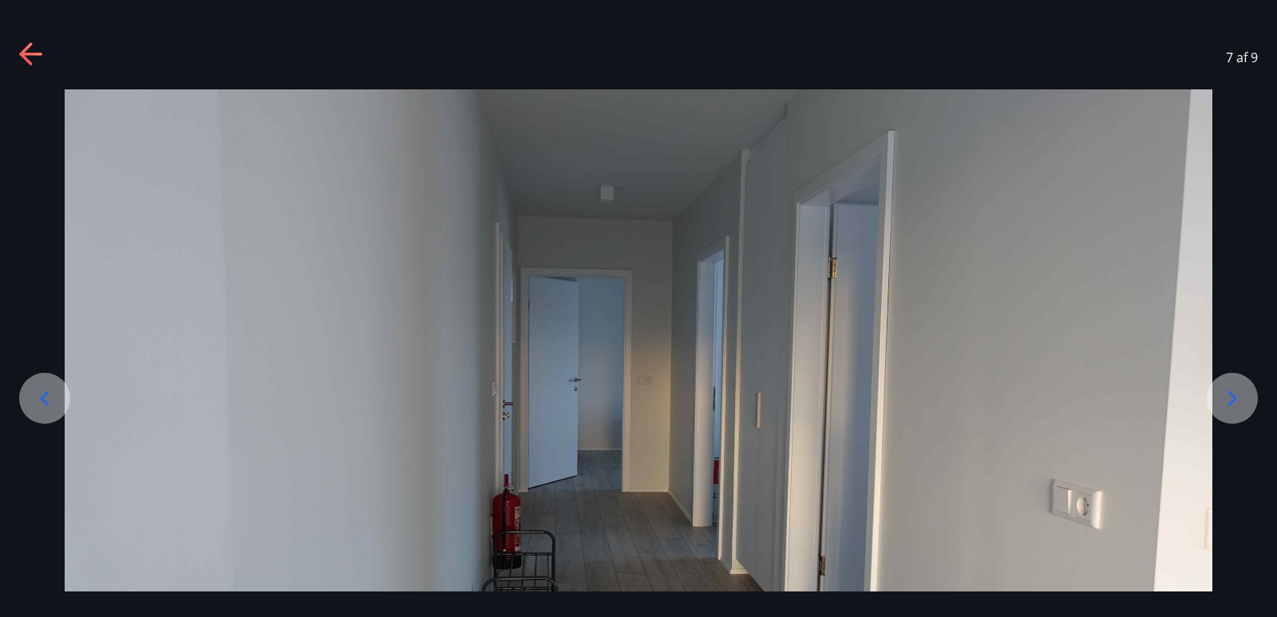
click at [1230, 397] on icon at bounding box center [1232, 398] width 26 height 26
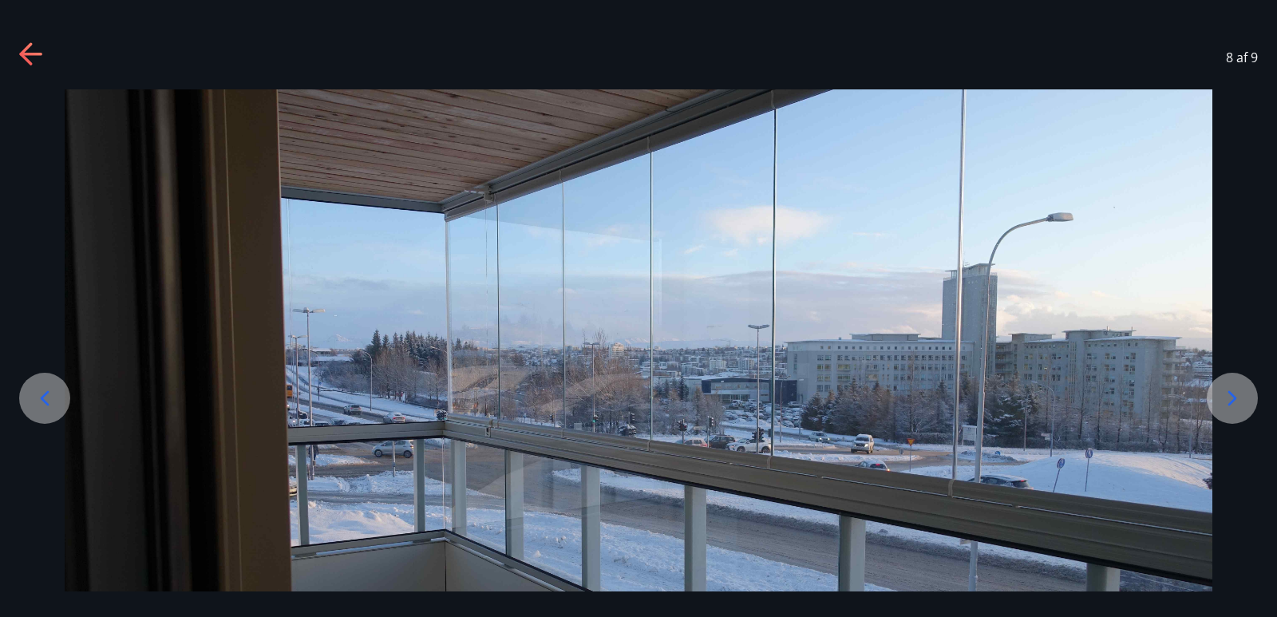
click at [1230, 397] on icon at bounding box center [1232, 398] width 26 height 26
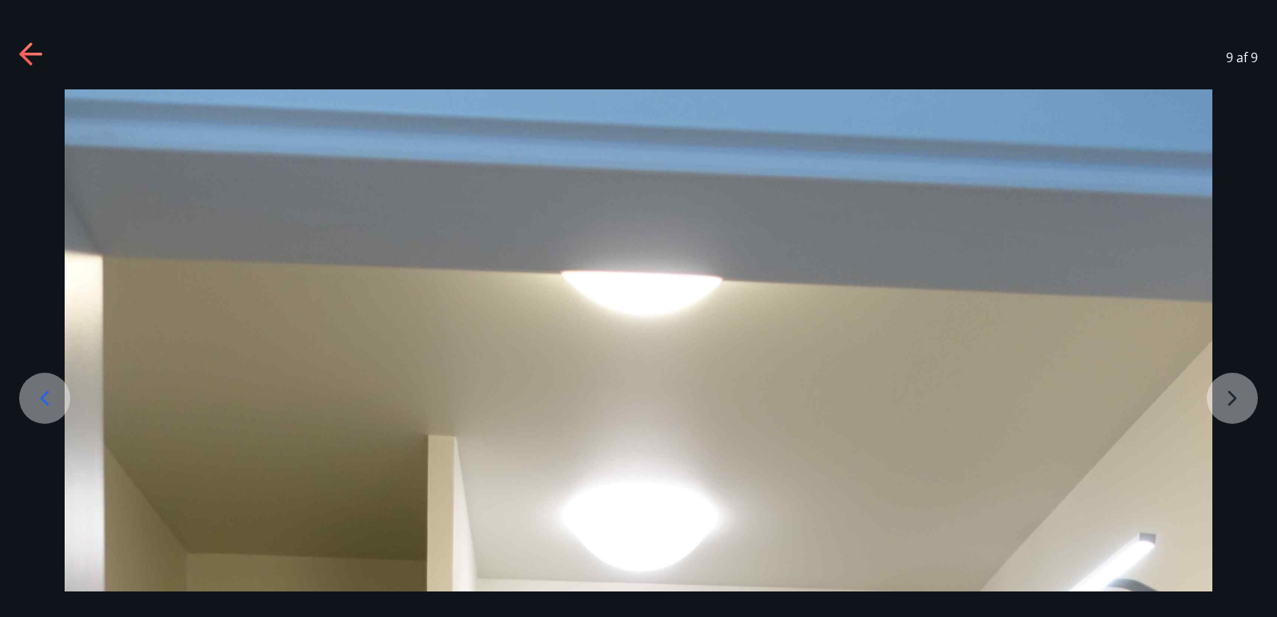
click at [24, 48] on icon at bounding box center [32, 55] width 26 height 26
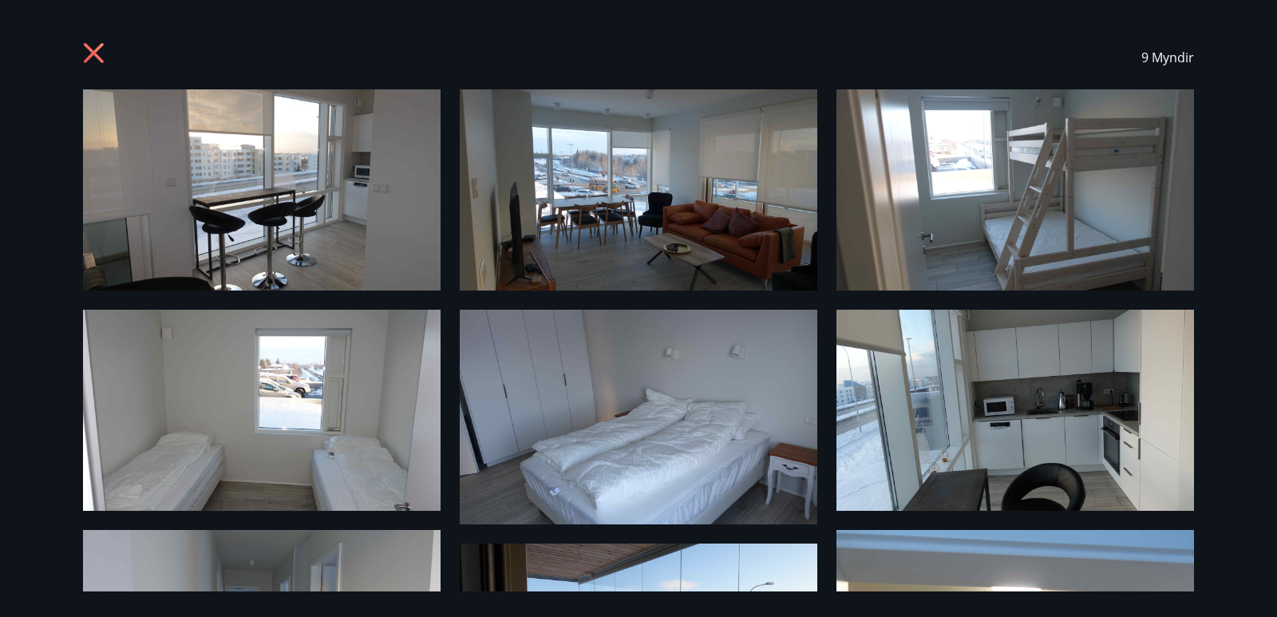
click at [97, 53] on icon at bounding box center [96, 55] width 26 height 26
